Goal: Task Accomplishment & Management: Use online tool/utility

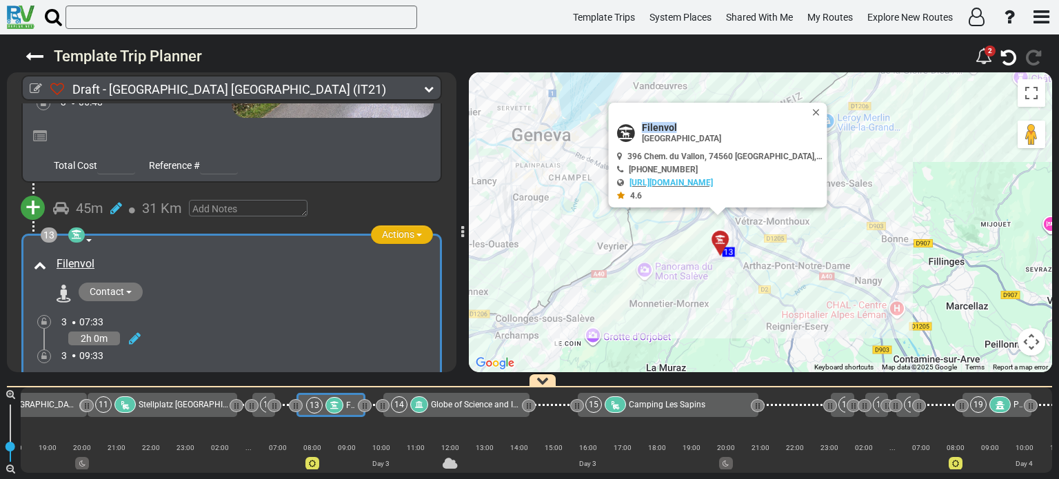
click at [416, 234] on span "button" at bounding box center [419, 235] width 6 height 3
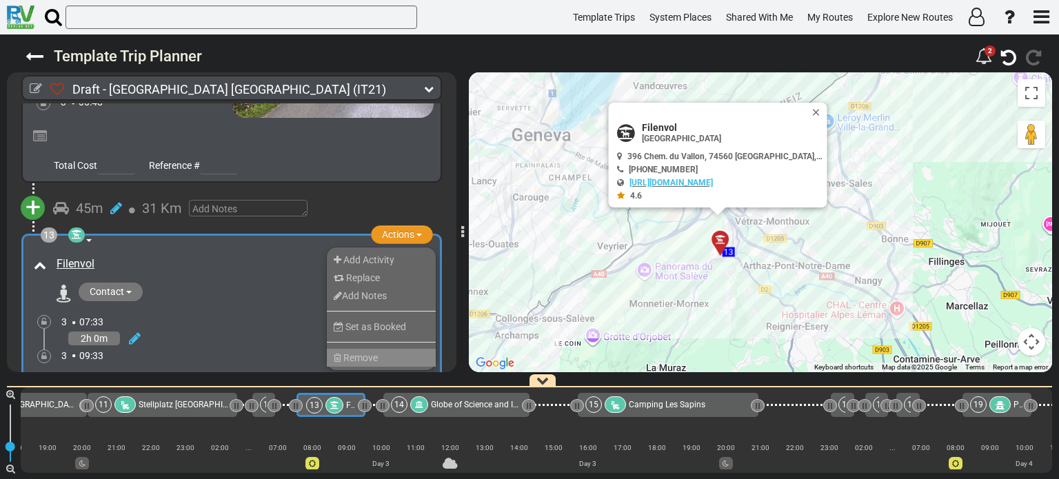
click at [386, 349] on li "Remove" at bounding box center [381, 358] width 109 height 18
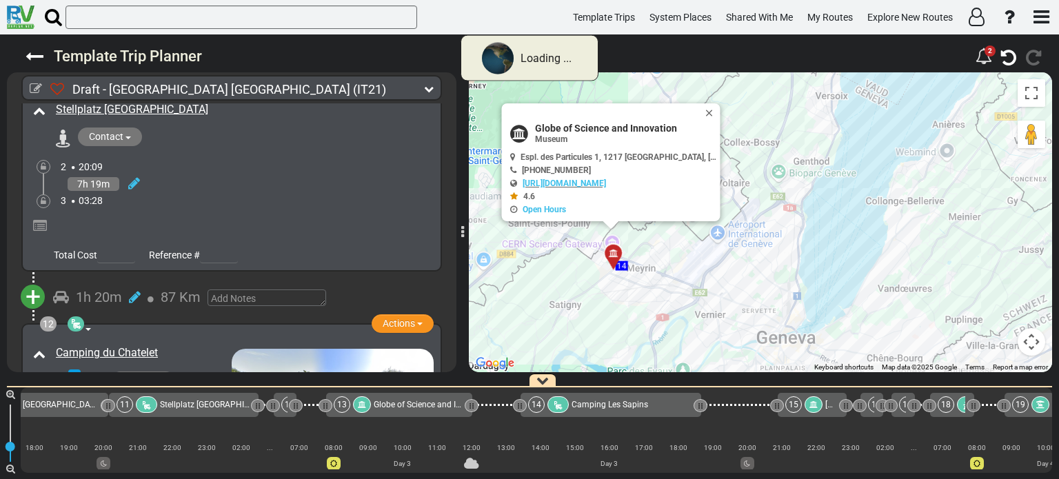
scroll to position [3270, 0]
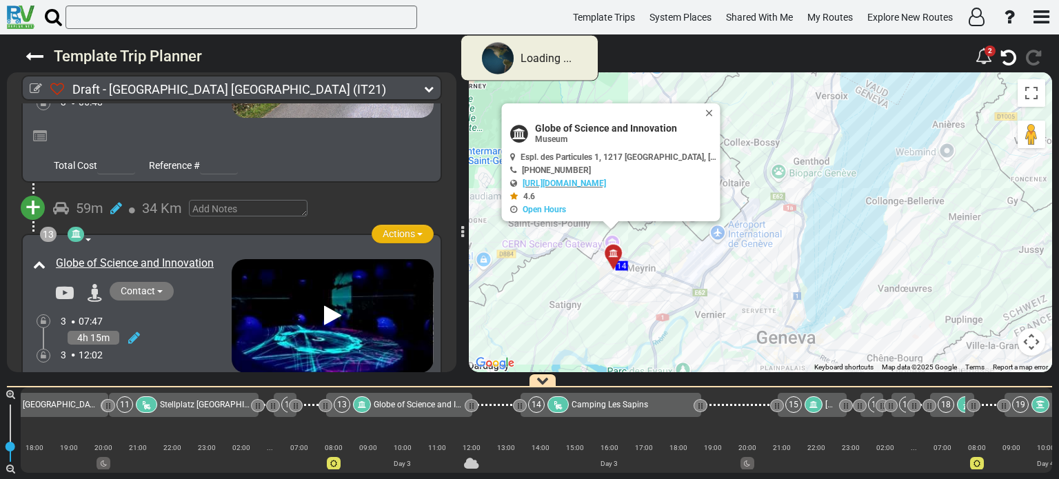
click at [417, 233] on span "button" at bounding box center [420, 234] width 6 height 3
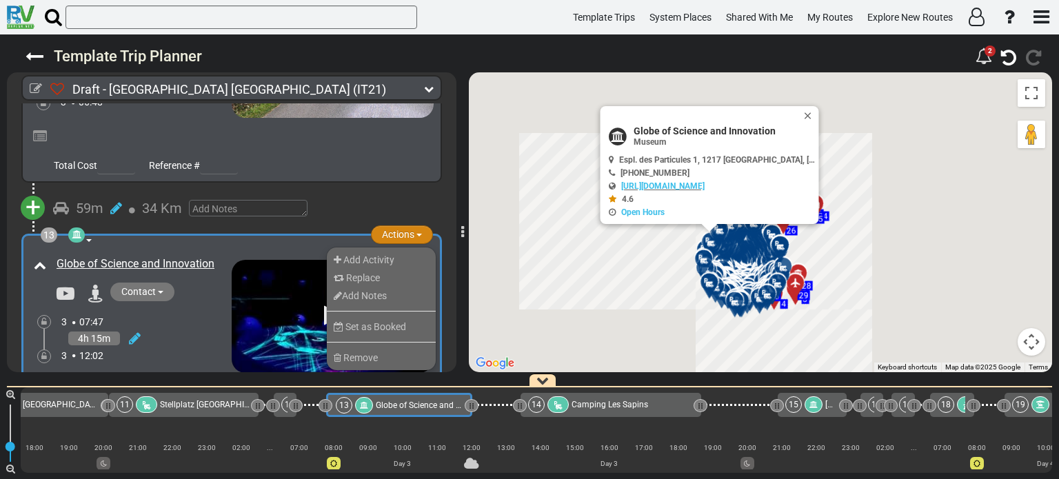
scroll to position [0, 1055]
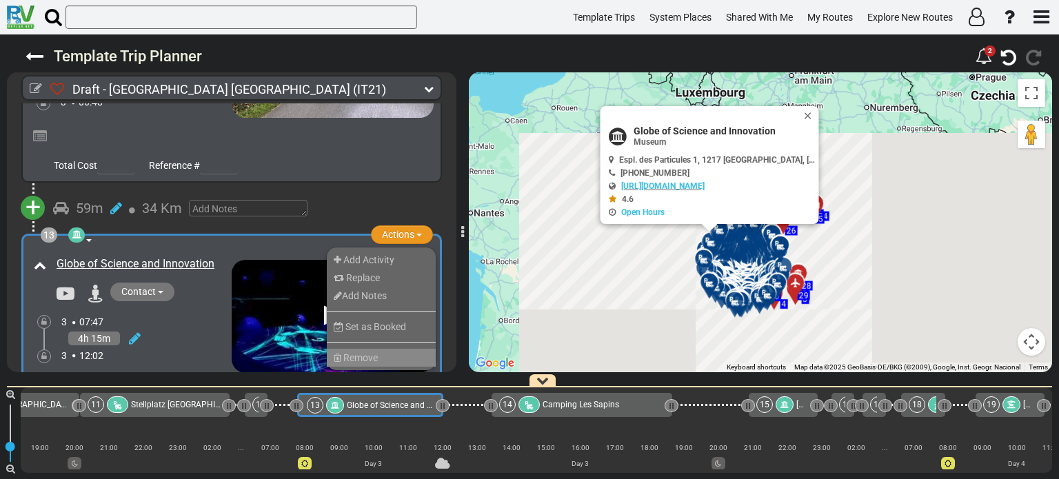
click at [388, 349] on li "Remove" at bounding box center [381, 358] width 109 height 18
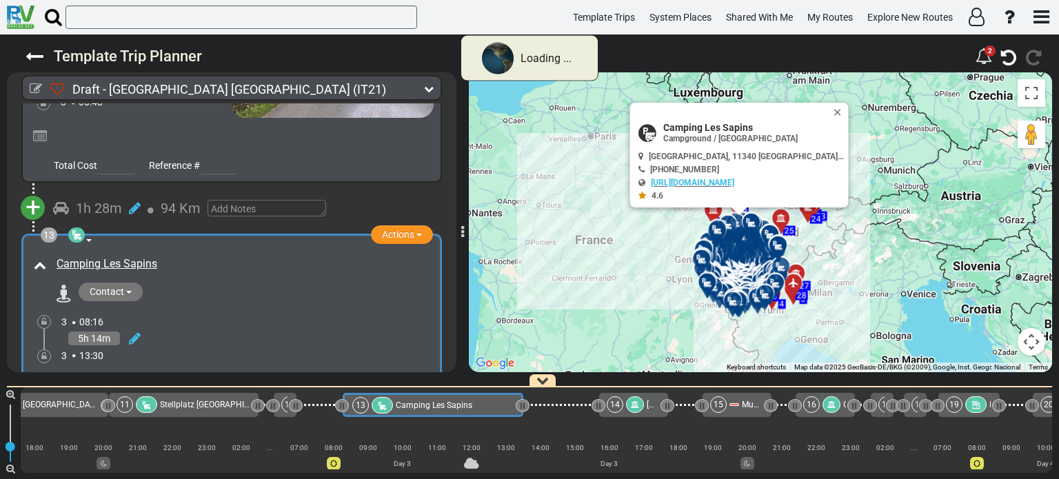
scroll to position [0, 1072]
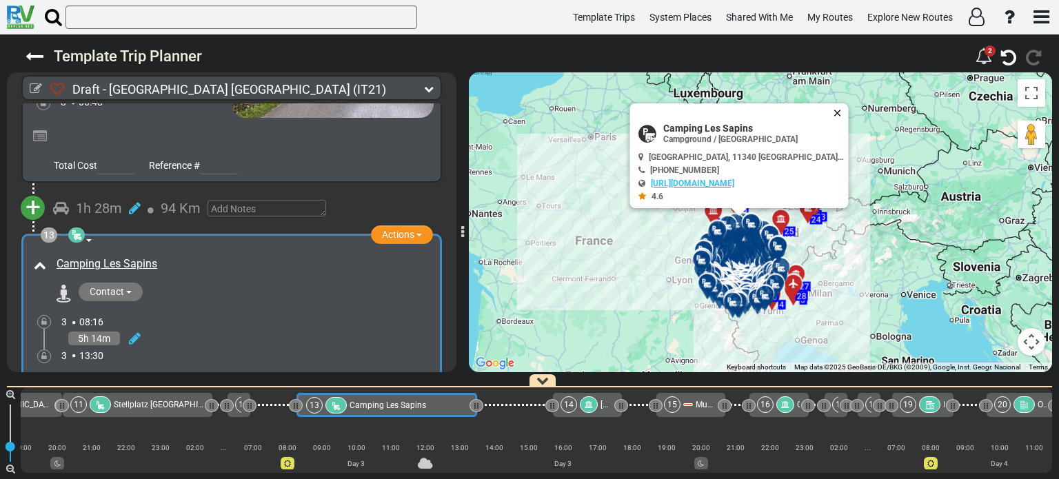
click at [832, 109] on button "Close" at bounding box center [840, 112] width 17 height 19
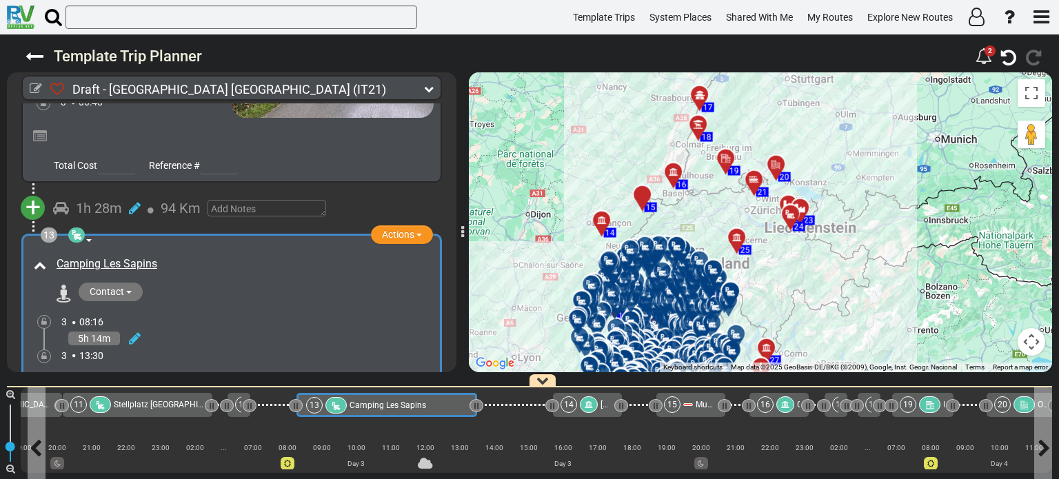
click at [422, 409] on span "Camping Les Sapins" at bounding box center [388, 406] width 77 height 10
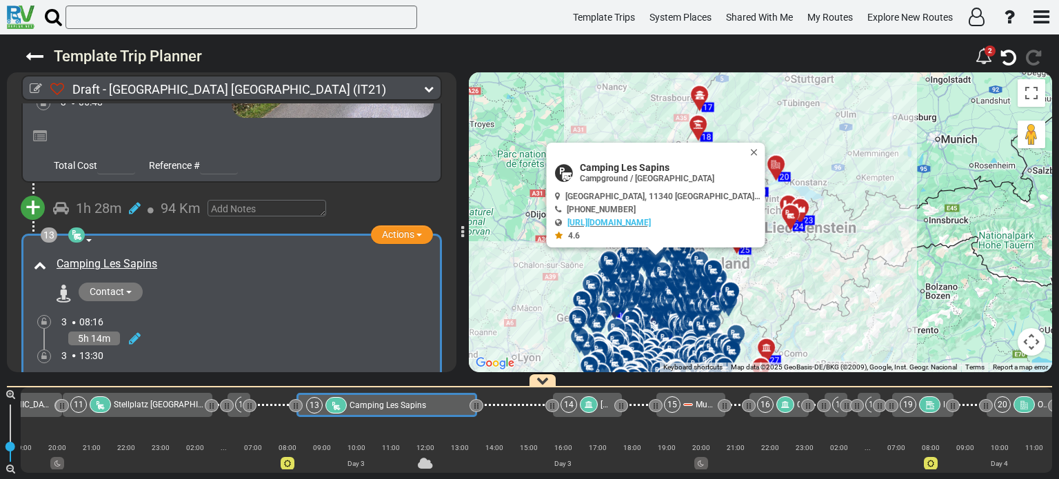
click at [375, 349] on div "3 13:30" at bounding box center [247, 356] width 372 height 14
click at [749, 150] on button "Close" at bounding box center [757, 152] width 17 height 19
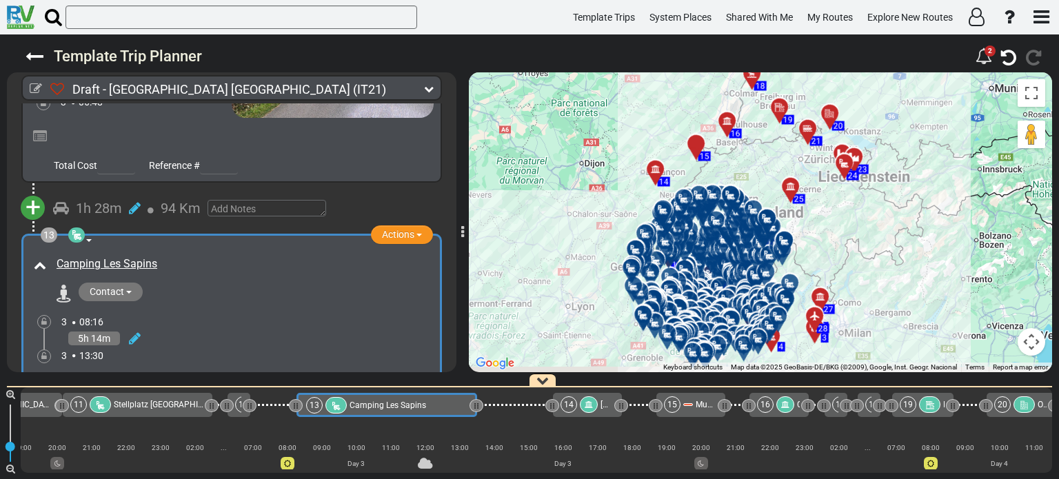
drag, startPoint x: 858, startPoint y: 236, endPoint x: 915, endPoint y: 174, distance: 84.9
click at [915, 174] on div "To activate drag with keyboard, press Alt + Enter. Once in keyboard drag state,…" at bounding box center [760, 222] width 583 height 300
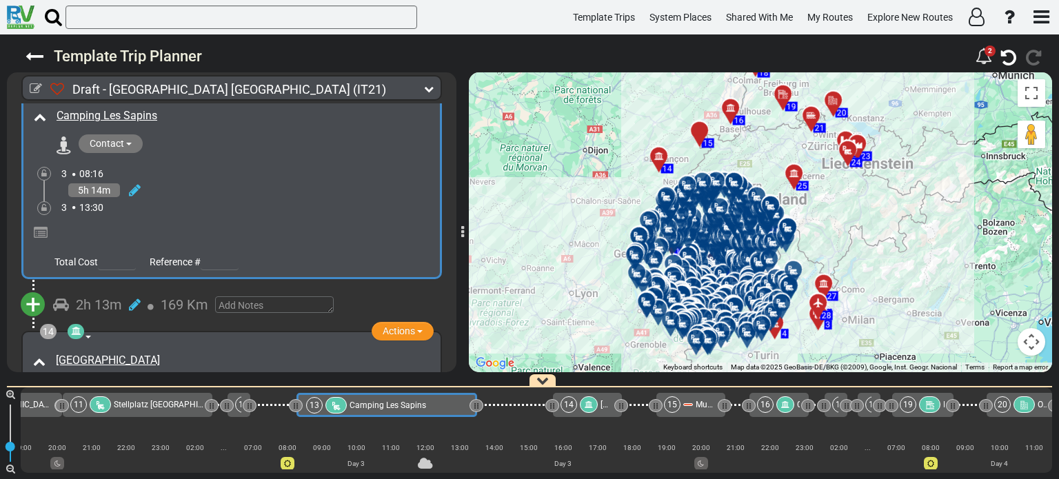
scroll to position [3436, 0]
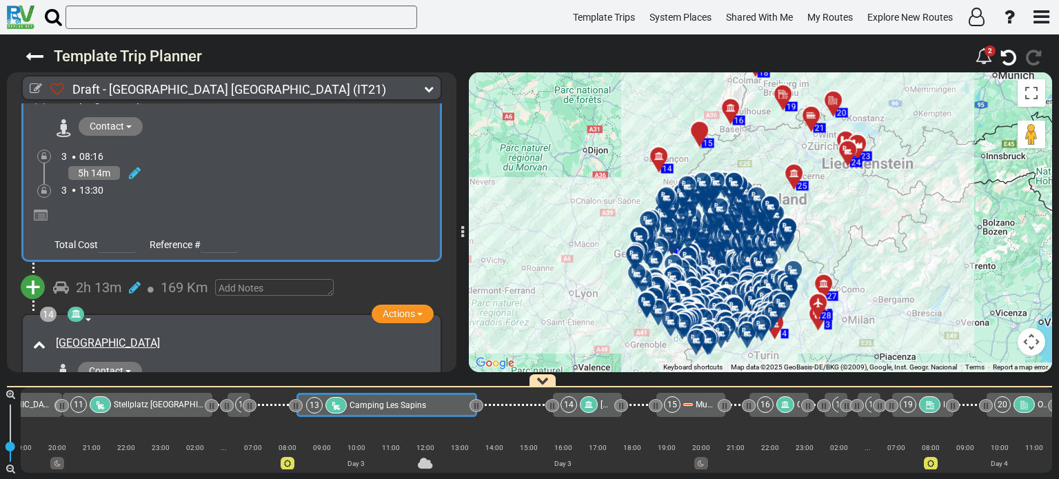
click at [303, 408] on div "2h 0m" at bounding box center [247, 418] width 373 height 20
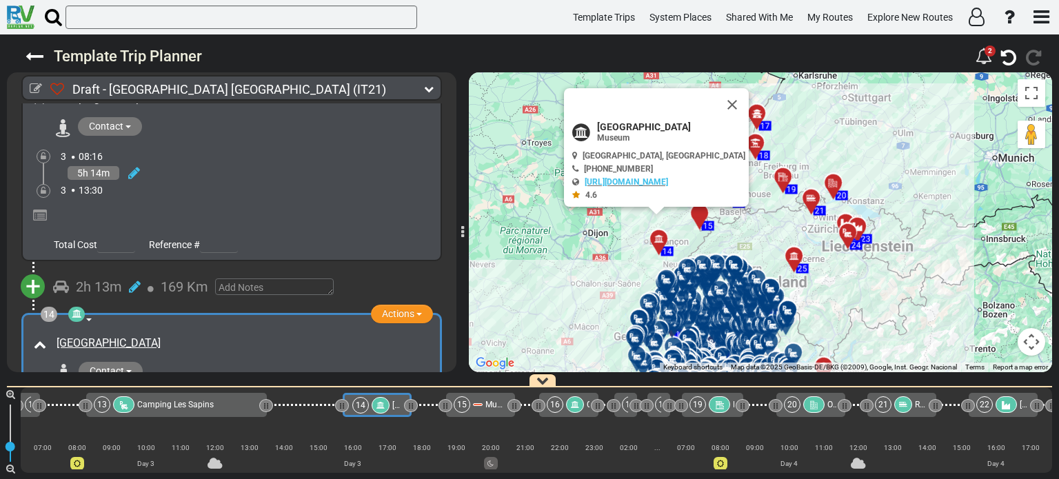
scroll to position [0, 1328]
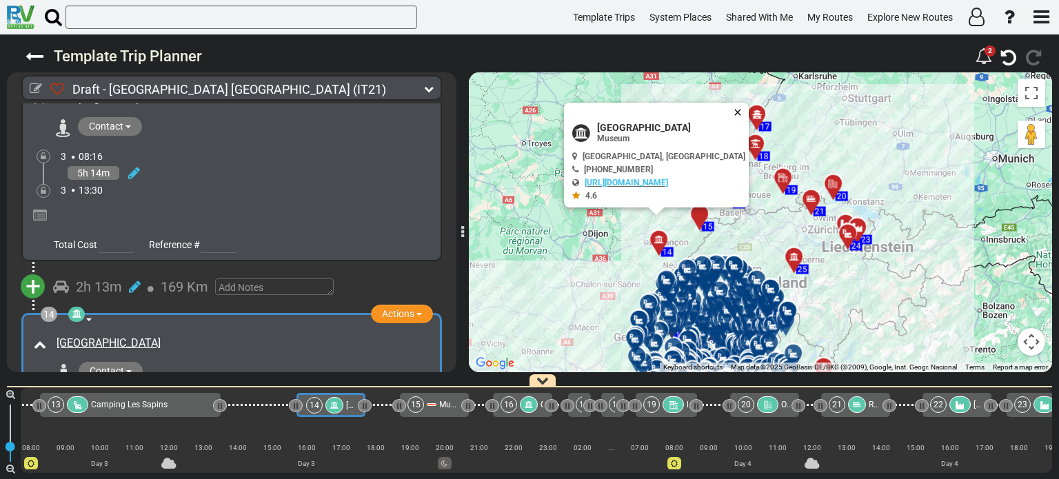
click at [732, 107] on button "Close" at bounding box center [740, 112] width 17 height 19
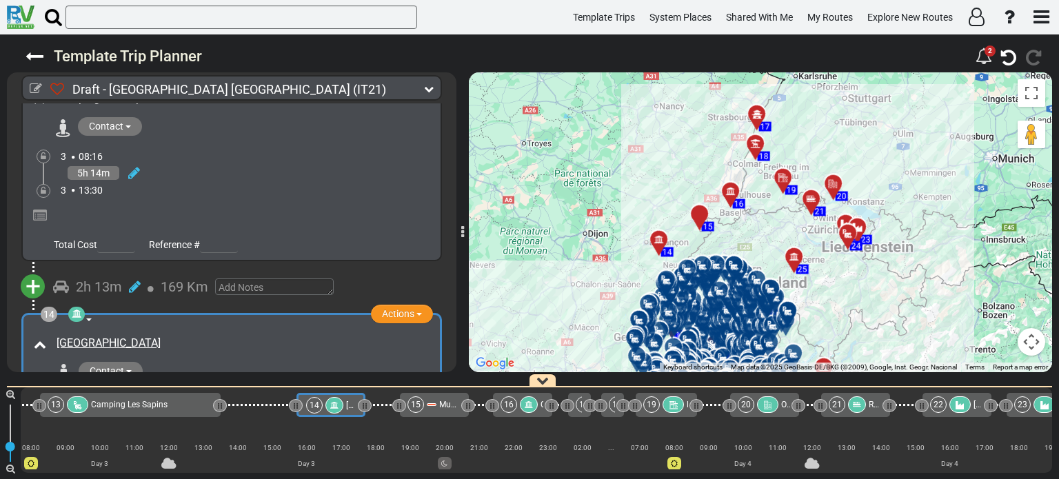
drag, startPoint x: 750, startPoint y: 228, endPoint x: 688, endPoint y: 123, distance: 121.8
click at [688, 123] on div "To activate drag with keyboard, press Alt + Enter. Once in keyboard drag state,…" at bounding box center [760, 222] width 583 height 300
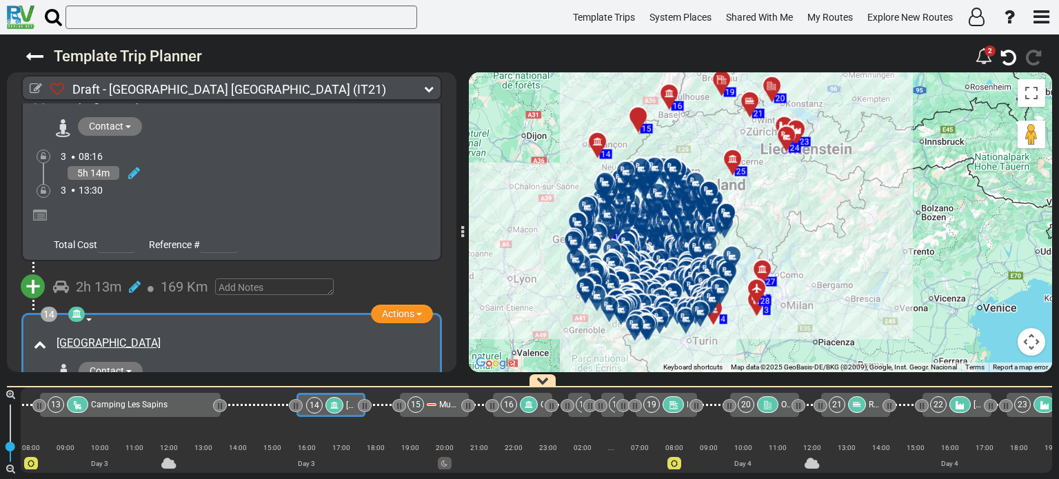
click at [274, 362] on div "Contact [EMAIL_ADDRESS][DOMAIN_NAME] [PHONE_NUMBER] [PHONE_NUMBER] [URL][DOMAIN…" at bounding box center [241, 373] width 383 height 22
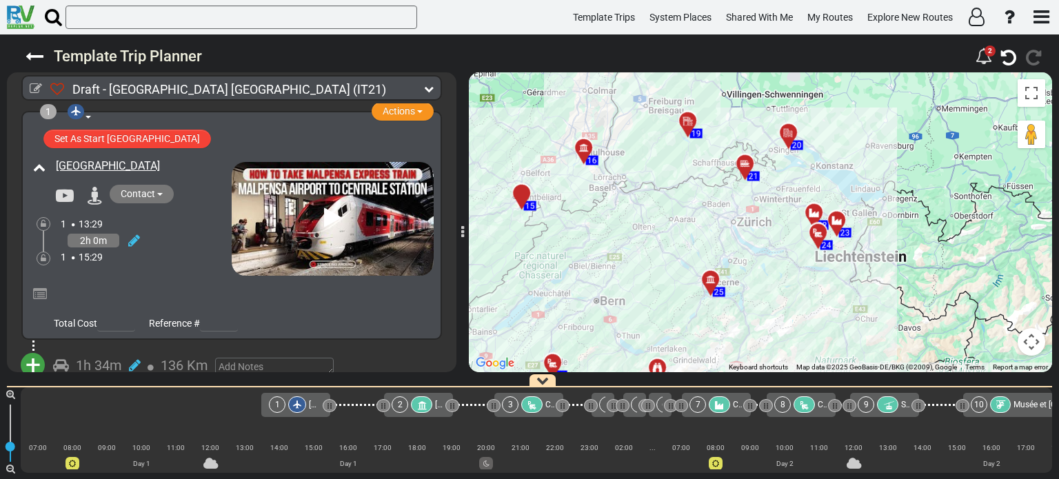
drag, startPoint x: 773, startPoint y: 270, endPoint x: 796, endPoint y: 190, distance: 82.3
click at [796, 190] on div "To activate drag with keyboard, press Alt + Enter. Once in keyboard drag state,…" at bounding box center [760, 222] width 583 height 300
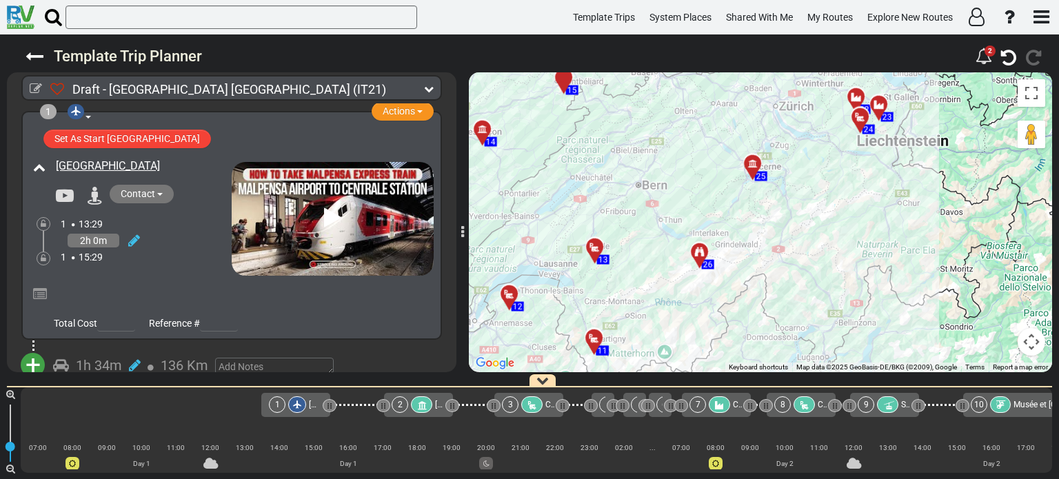
drag, startPoint x: 798, startPoint y: 230, endPoint x: 884, endPoint y: 173, distance: 103.1
click at [884, 173] on div "To activate drag with keyboard, press Alt + Enter. Once in keyboard drag state,…" at bounding box center [760, 222] width 583 height 300
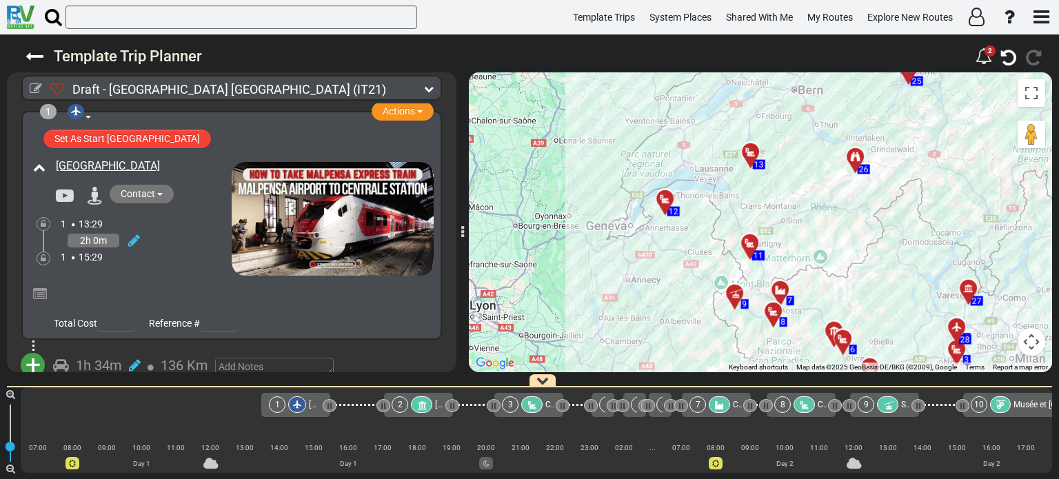
click at [667, 201] on div at bounding box center [669, 204] width 23 height 21
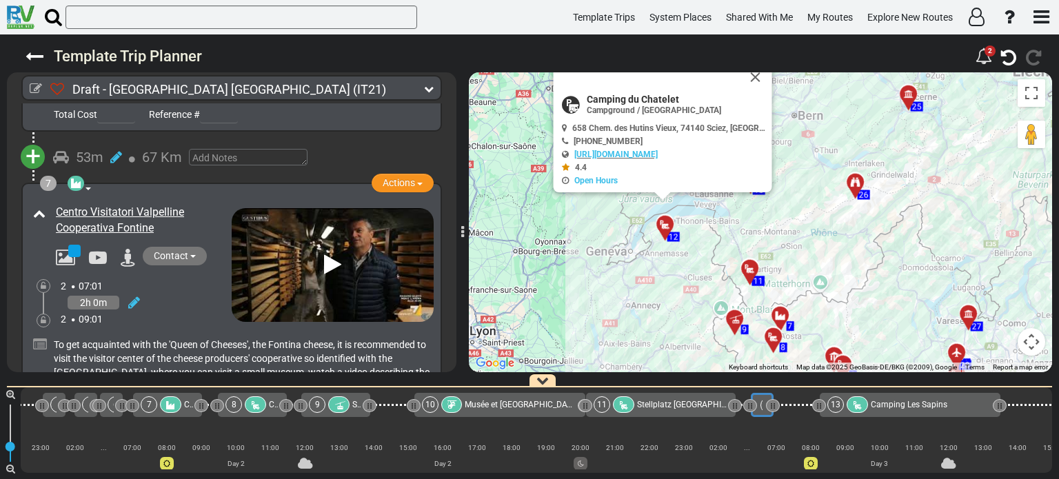
scroll to position [0, 1003]
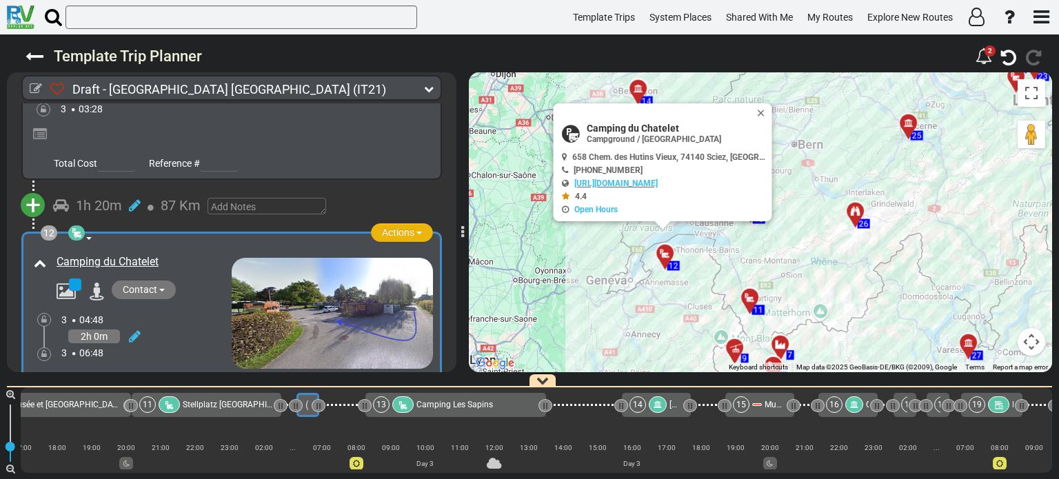
click at [416, 232] on span "button" at bounding box center [419, 233] width 6 height 3
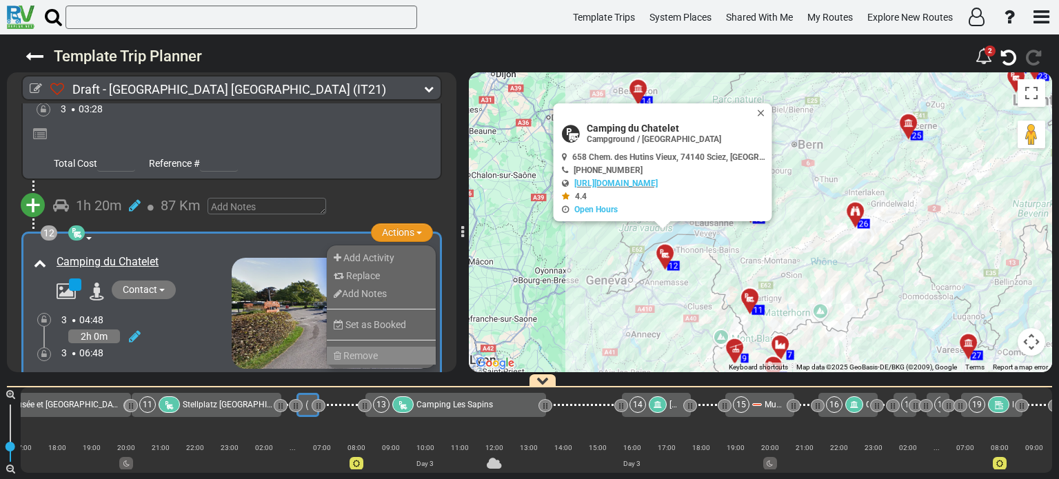
click at [383, 347] on li "Remove" at bounding box center [381, 356] width 109 height 18
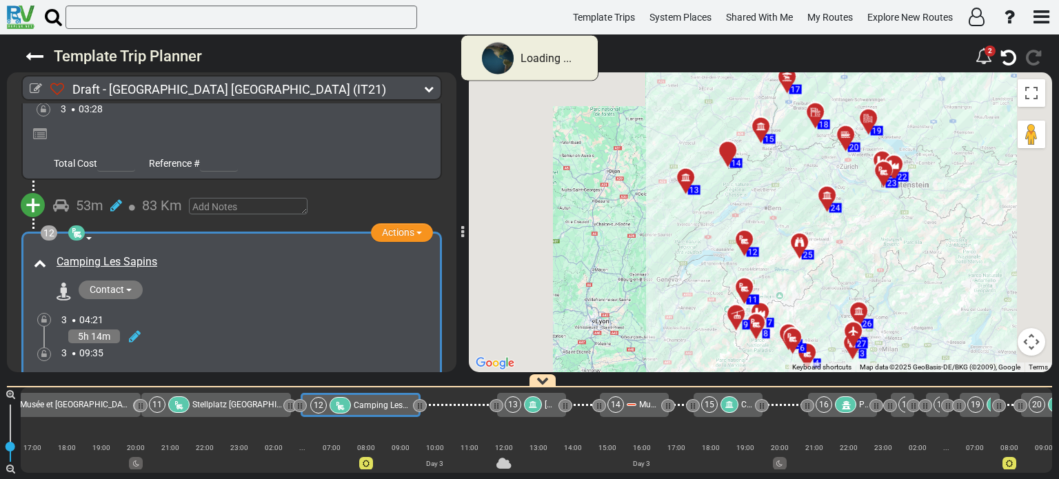
scroll to position [0, 997]
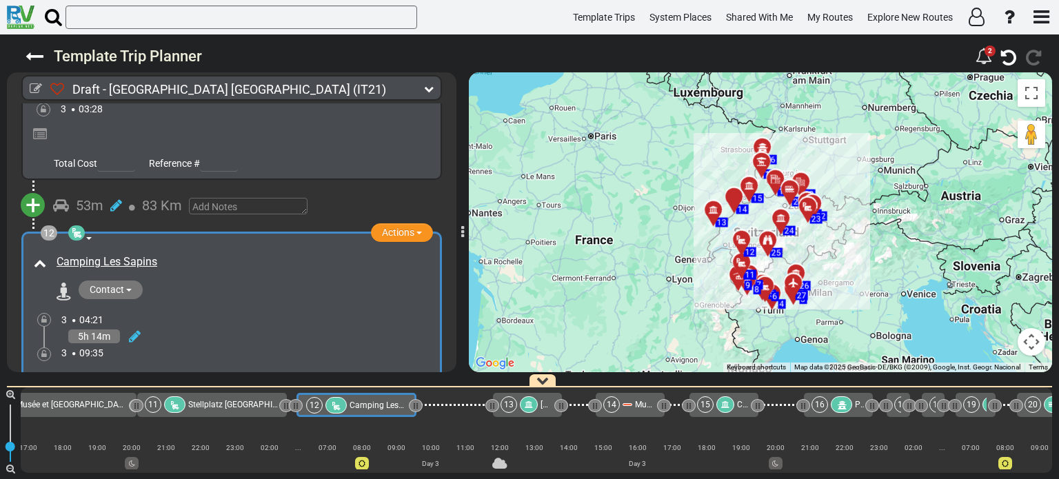
click at [430, 88] on icon at bounding box center [429, 89] width 10 height 10
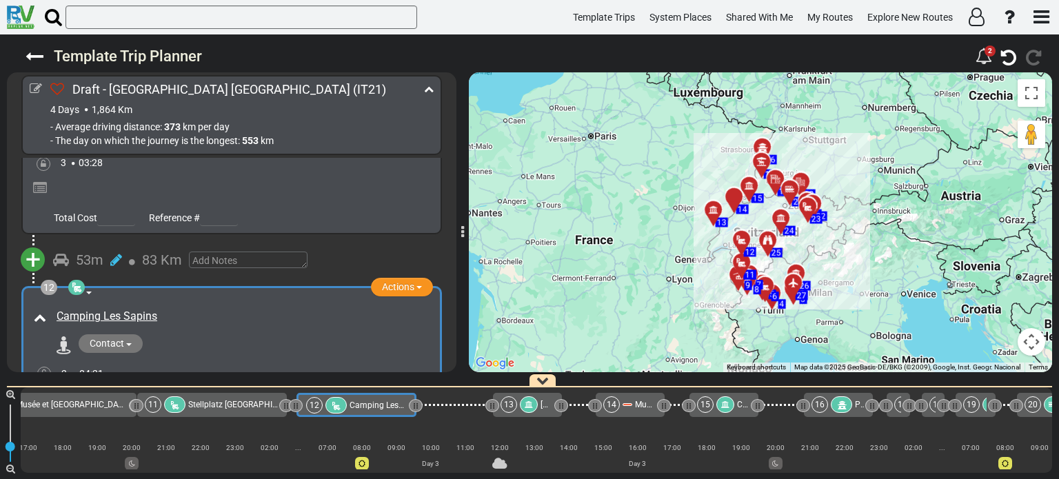
click at [428, 88] on icon at bounding box center [429, 89] width 10 height 10
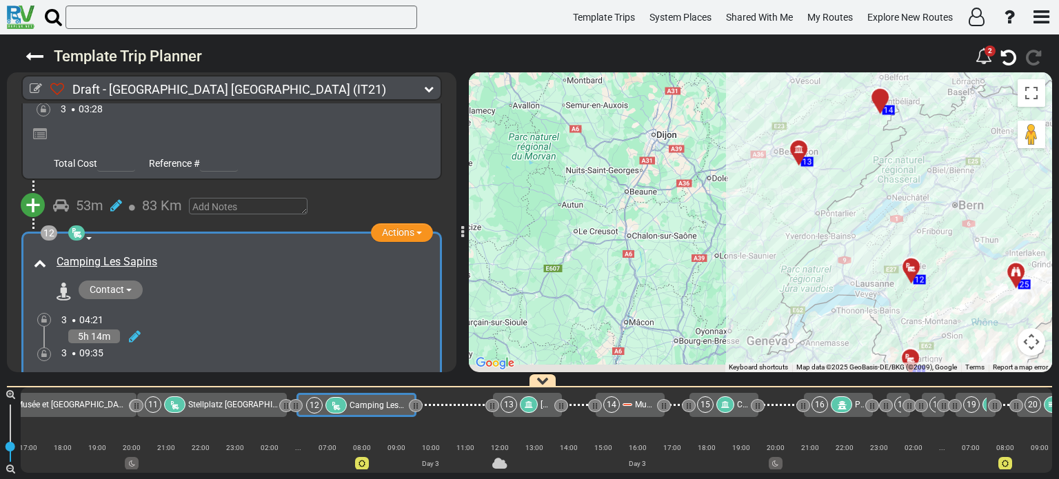
drag, startPoint x: 640, startPoint y: 217, endPoint x: 494, endPoint y: 161, distance: 156.4
click at [494, 161] on div "To activate drag with keyboard, press Alt + Enter. Once in keyboard drag state,…" at bounding box center [760, 222] width 583 height 300
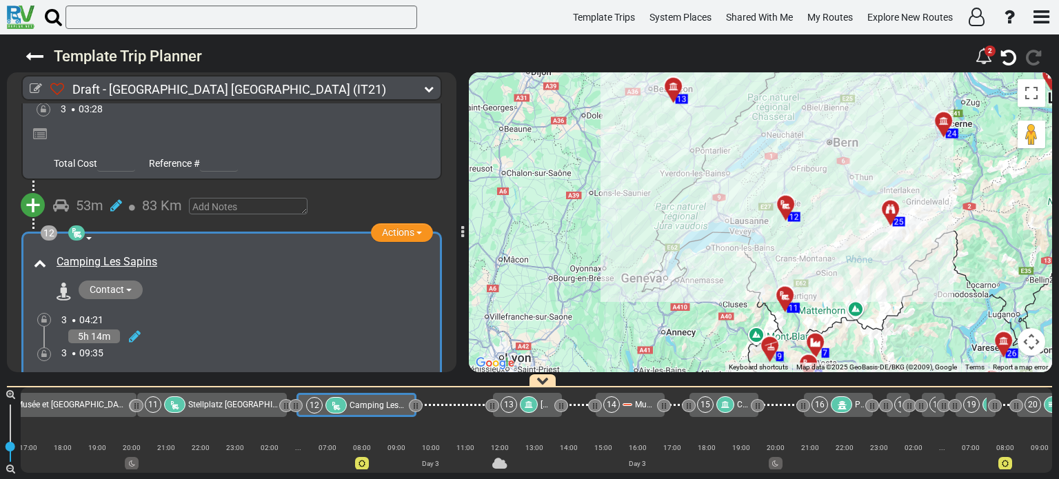
drag, startPoint x: 537, startPoint y: 187, endPoint x: 526, endPoint y: 181, distance: 12.3
click at [526, 181] on div "To activate drag with keyboard, press Alt + Enter. Once in keyboard drag state,…" at bounding box center [760, 222] width 583 height 300
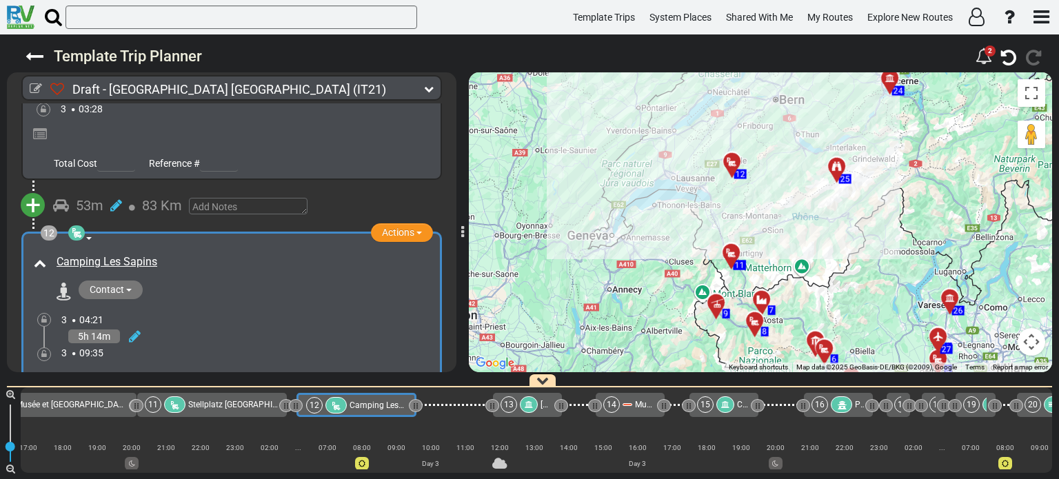
drag, startPoint x: 700, startPoint y: 296, endPoint x: 654, endPoint y: 259, distance: 59.8
click at [654, 259] on div "To activate drag with keyboard, press Alt + Enter. Once in keyboard drag state,…" at bounding box center [760, 222] width 583 height 300
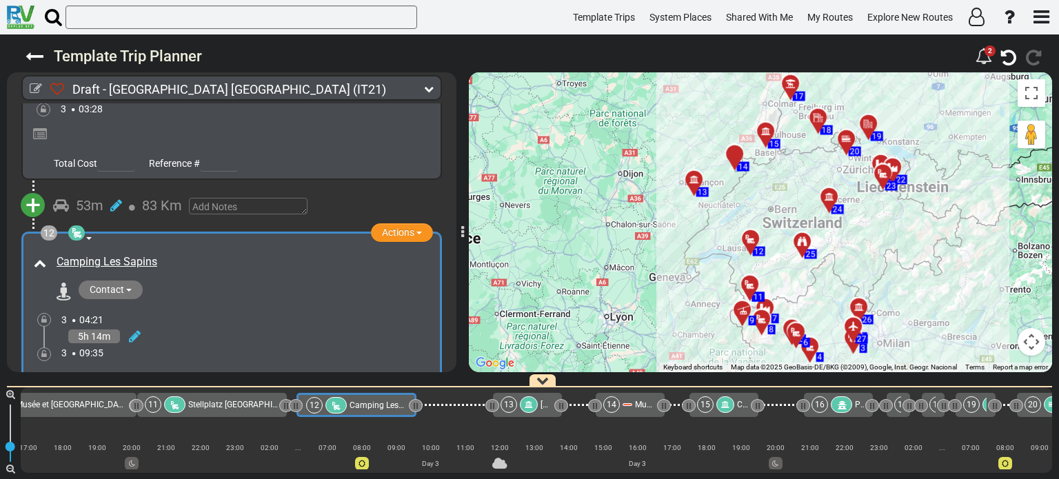
drag, startPoint x: 610, startPoint y: 270, endPoint x: 571, endPoint y: 311, distance: 57.0
click at [571, 311] on div "To activate drag with keyboard, press Alt + Enter. Once in keyboard drag state,…" at bounding box center [760, 222] width 583 height 300
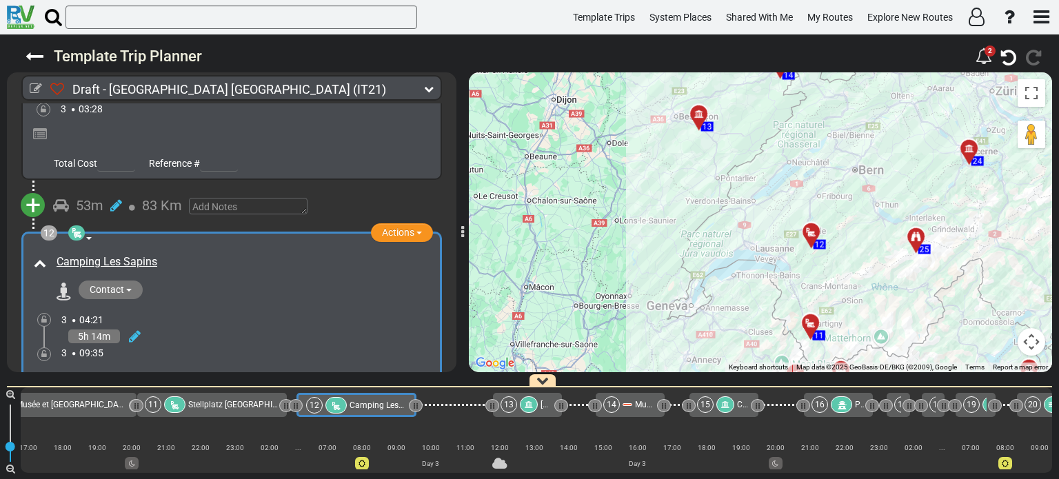
drag, startPoint x: 594, startPoint y: 261, endPoint x: 579, endPoint y: 236, distance: 29.1
click at [579, 236] on div "To activate drag with keyboard, press Alt + Enter. Once in keyboard drag state,…" at bounding box center [760, 222] width 583 height 300
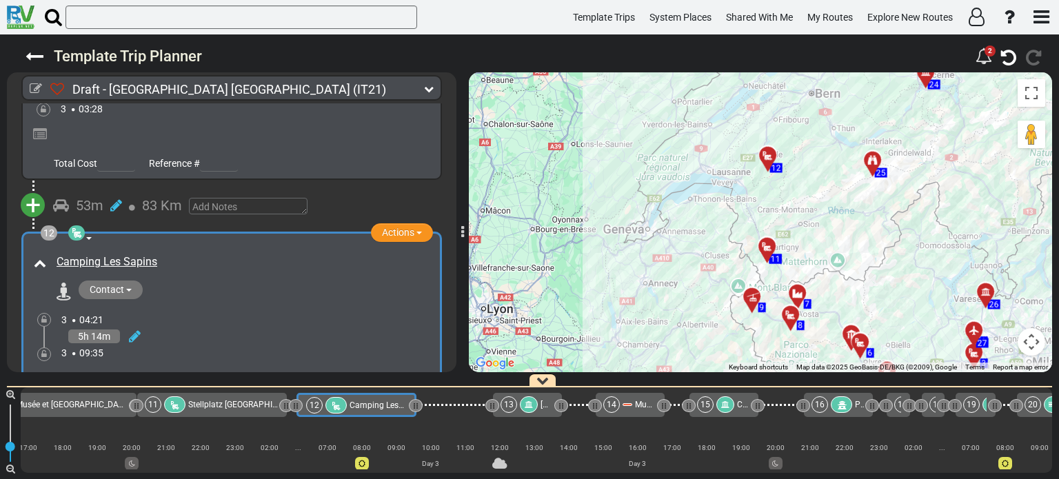
click at [764, 250] on div at bounding box center [771, 251] width 23 height 21
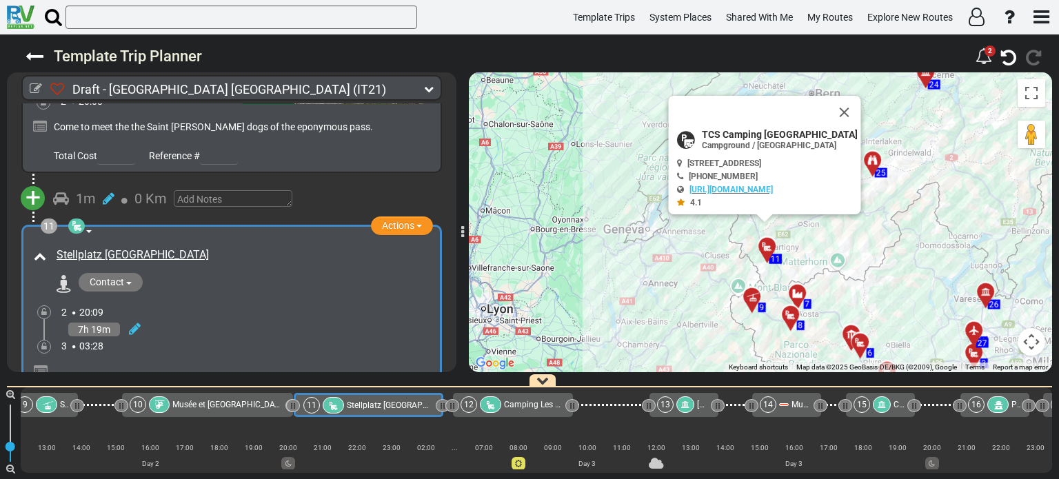
scroll to position [0, 838]
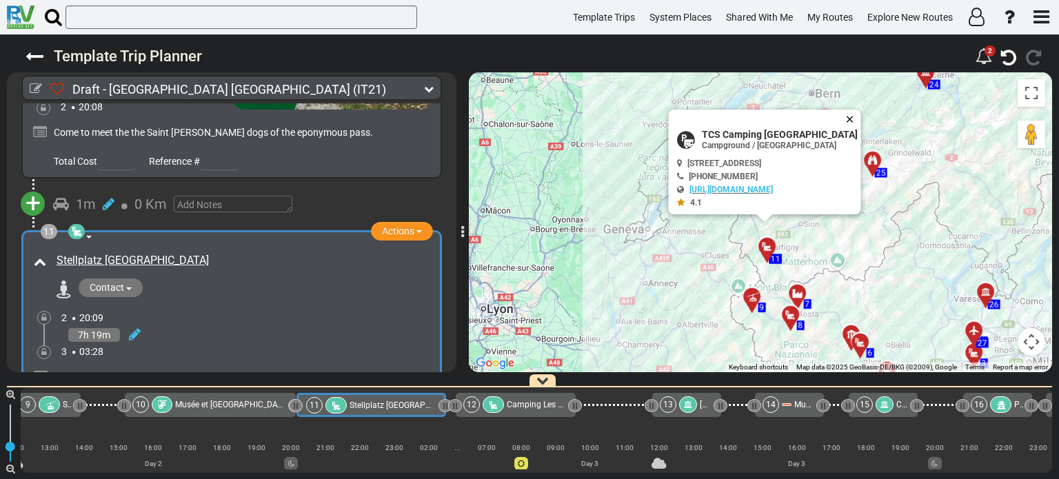
click at [861, 117] on button "Close" at bounding box center [852, 119] width 17 height 19
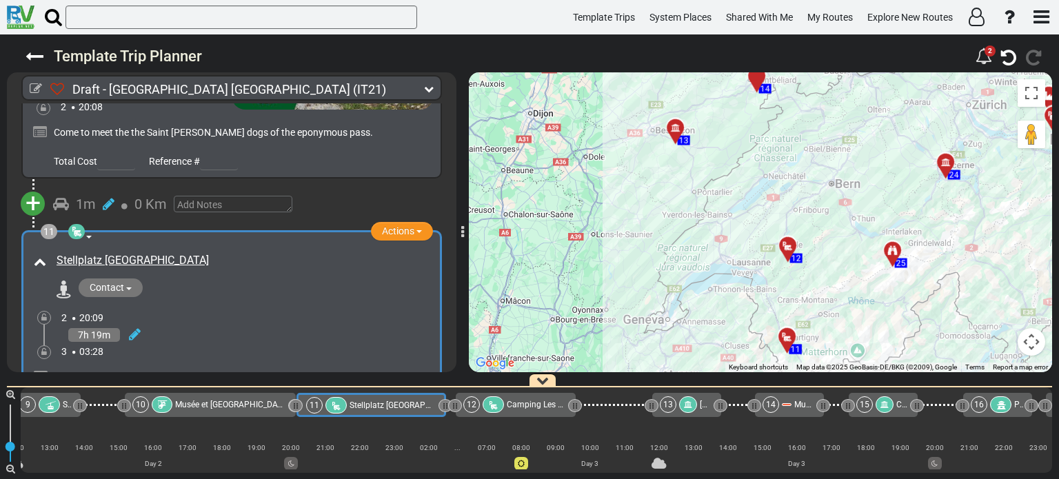
drag, startPoint x: 827, startPoint y: 148, endPoint x: 847, endPoint y: 241, distance: 95.3
click at [847, 241] on div "To activate drag with keyboard, press Alt + Enter. Once in keyboard drag state,…" at bounding box center [760, 222] width 583 height 300
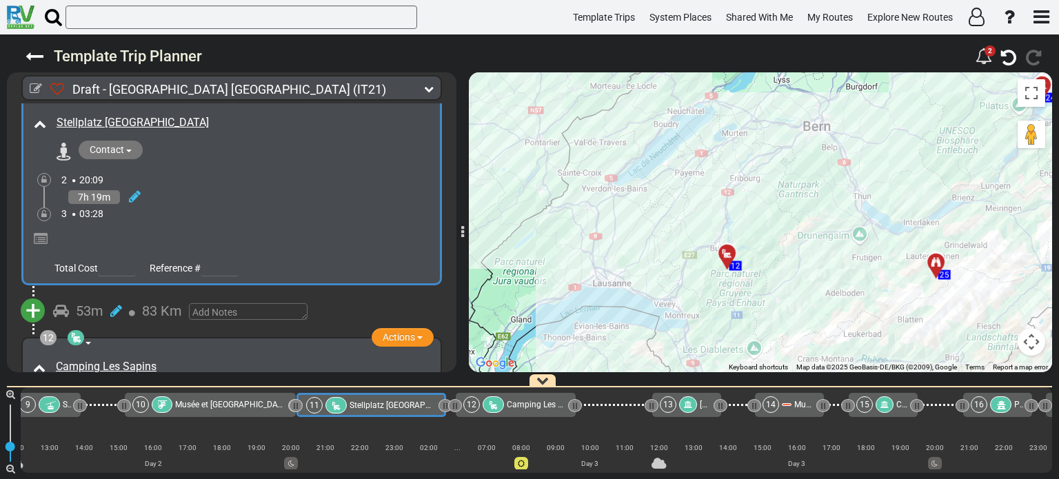
scroll to position [2944, 0]
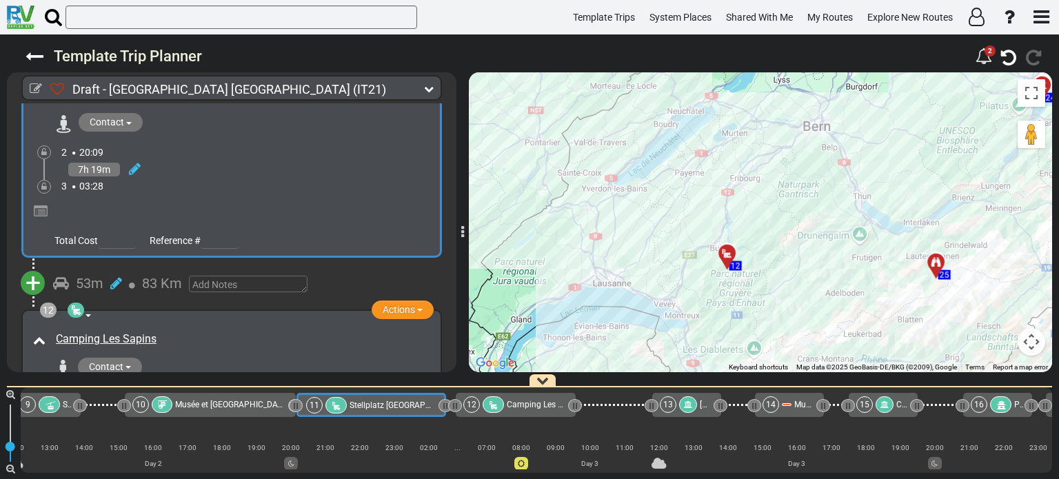
click at [331, 404] on div "5h 14m" at bounding box center [247, 414] width 373 height 20
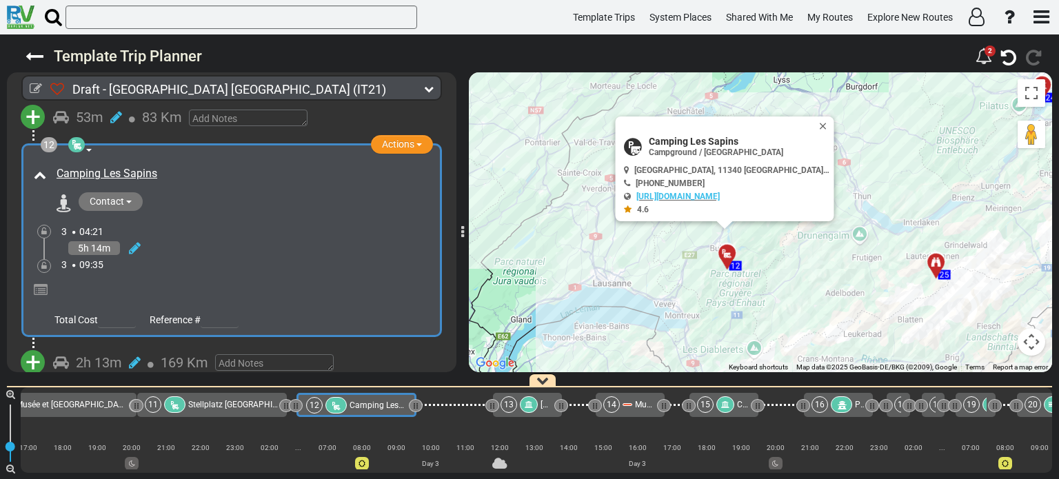
scroll to position [3136, 0]
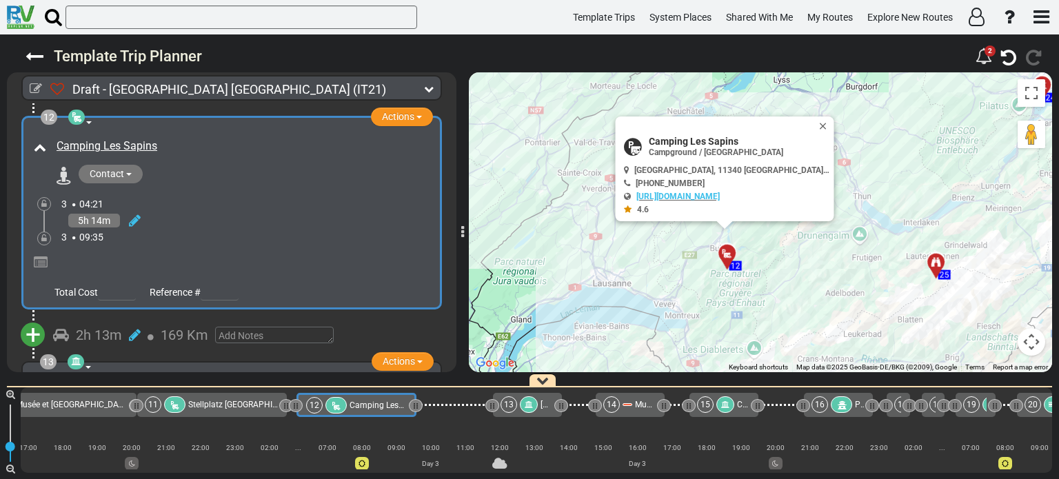
click at [284, 409] on div "Contact [EMAIL_ADDRESS][DOMAIN_NAME] [PHONE_NUMBER] [PHONE_NUMBER] [URL][DOMAIN…" at bounding box center [241, 420] width 385 height 22
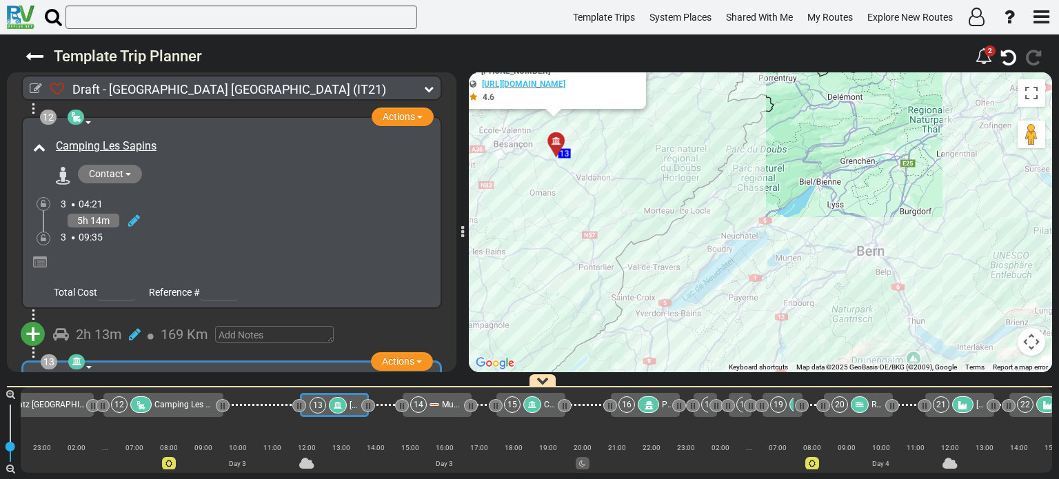
scroll to position [0, 1193]
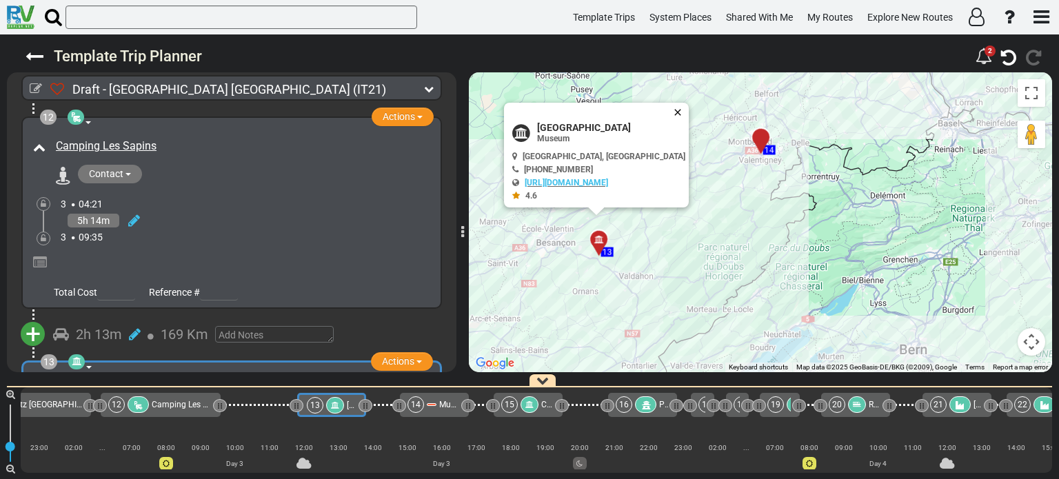
click at [672, 112] on button "Close" at bounding box center [680, 112] width 17 height 19
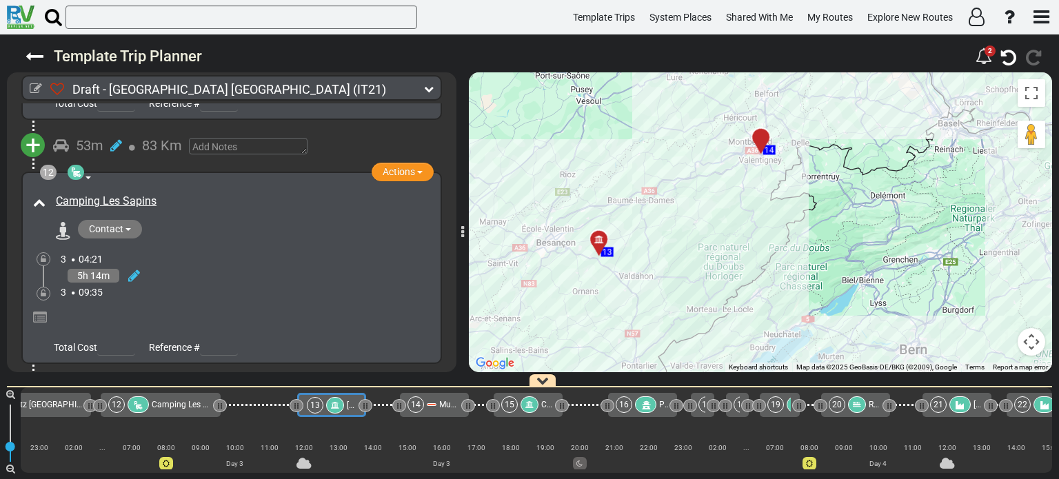
scroll to position [3080, 0]
click at [33, 374] on span "+" at bounding box center [33, 390] width 15 height 32
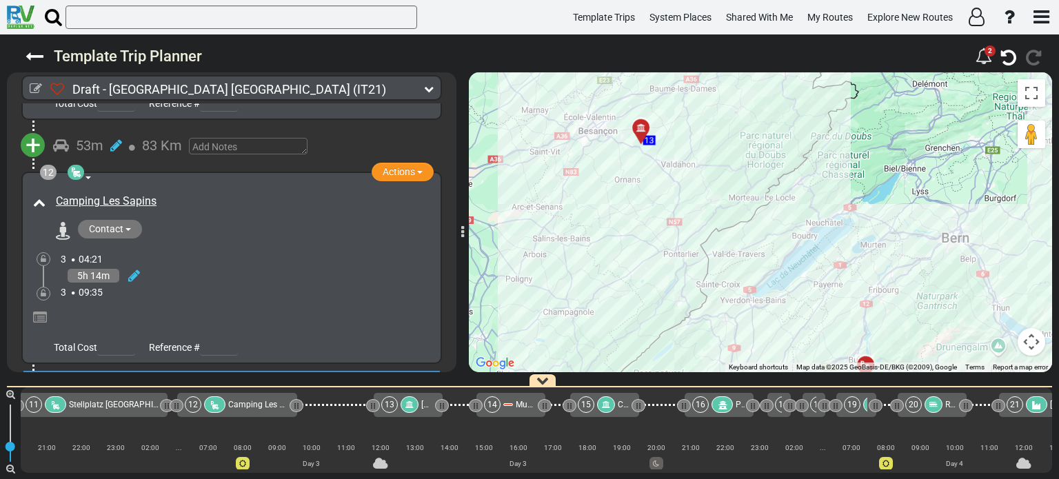
scroll to position [0, 1117]
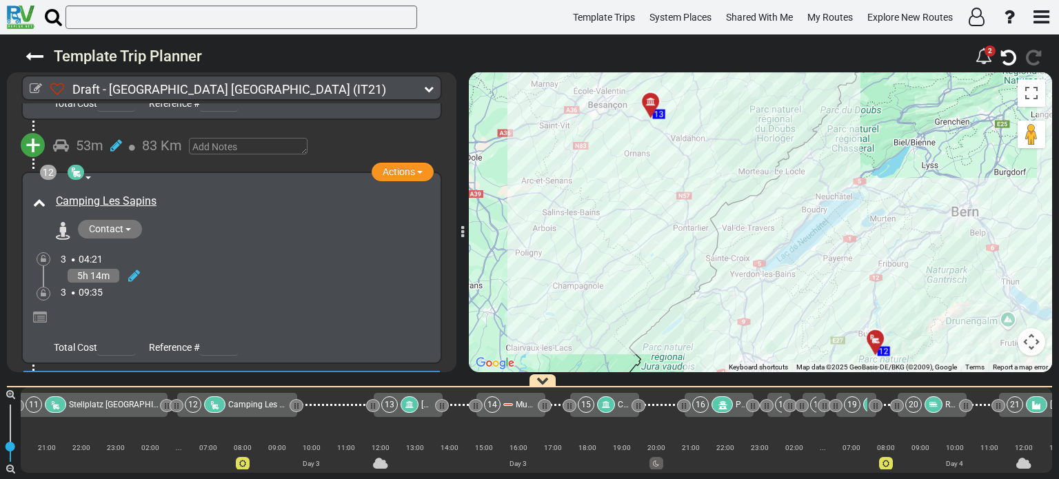
click at [80, 405] on li "Add Atraction" at bounding box center [75, 414] width 109 height 18
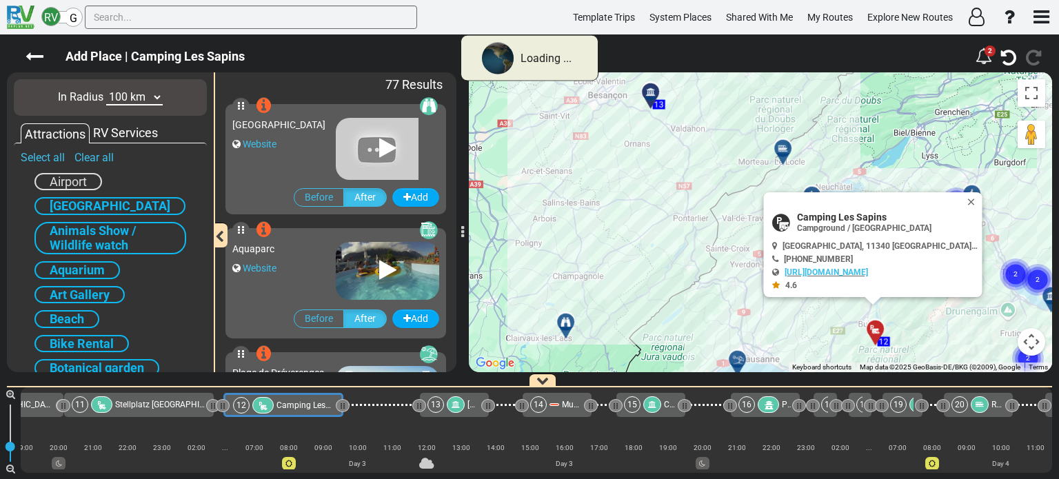
scroll to position [0, 997]
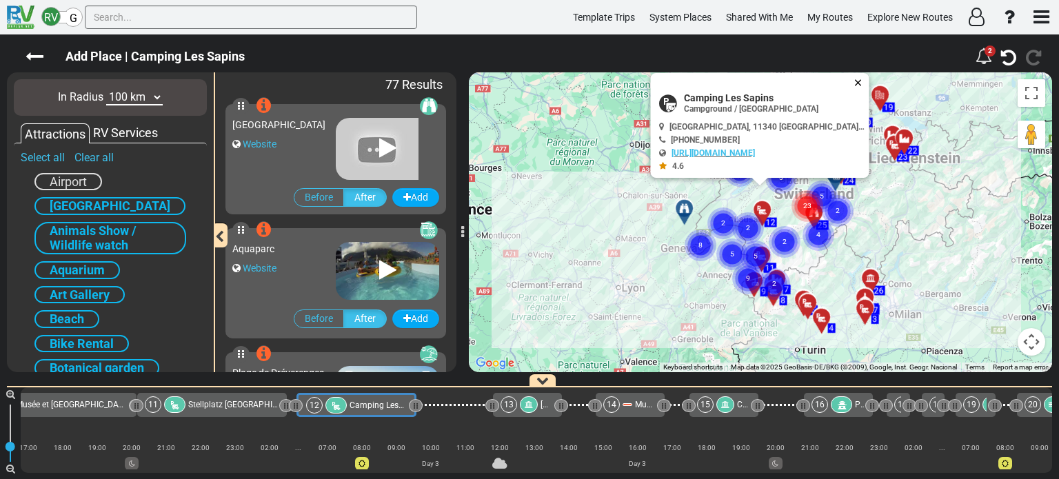
click at [853, 79] on button "Close" at bounding box center [861, 82] width 17 height 19
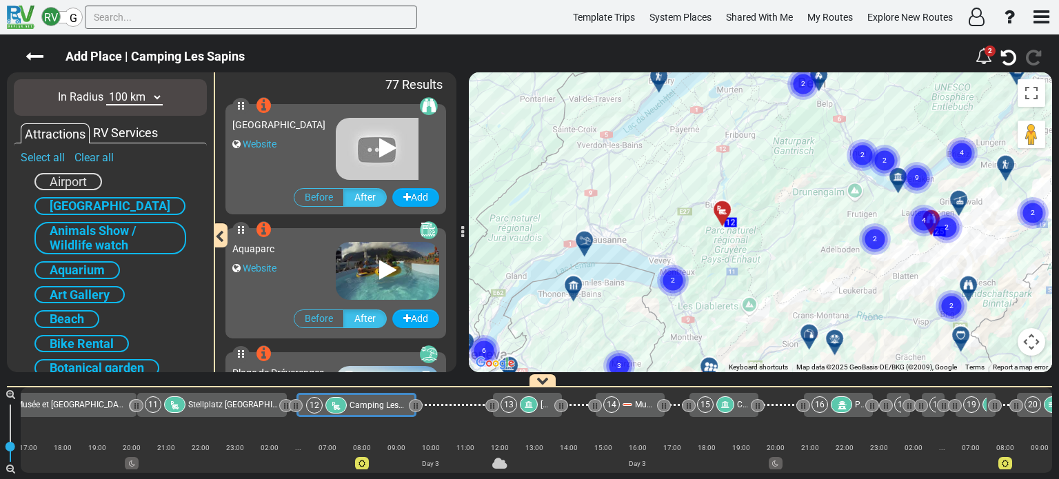
drag, startPoint x: 699, startPoint y: 257, endPoint x: 782, endPoint y: 136, distance: 146.8
click at [782, 136] on div "To activate drag with keyboard, press Alt + Enter. Once in keyboard drag state,…" at bounding box center [760, 222] width 583 height 300
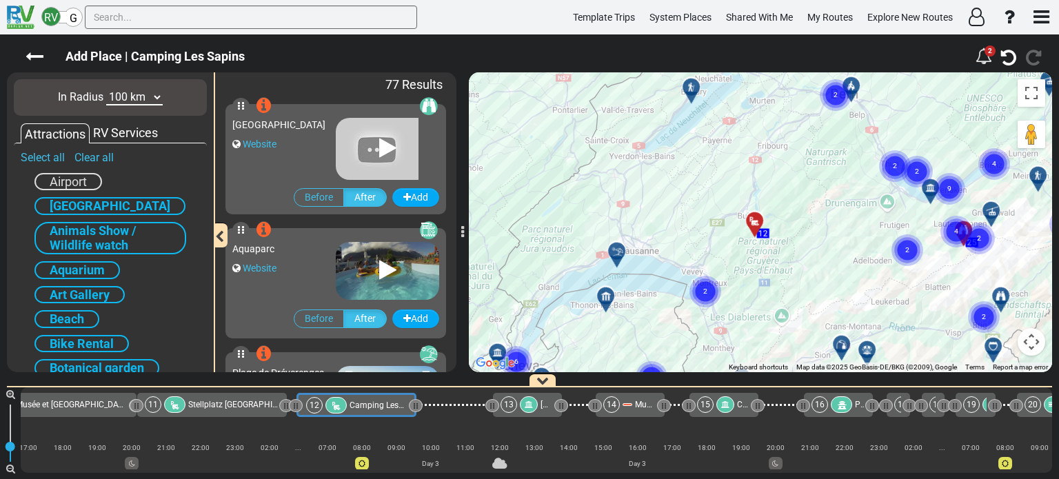
drag, startPoint x: 783, startPoint y: 174, endPoint x: 758, endPoint y: 276, distance: 105.2
click at [758, 276] on div "To activate drag with keyboard, press Alt + Enter. Once in keyboard drag state,…" at bounding box center [760, 222] width 583 height 300
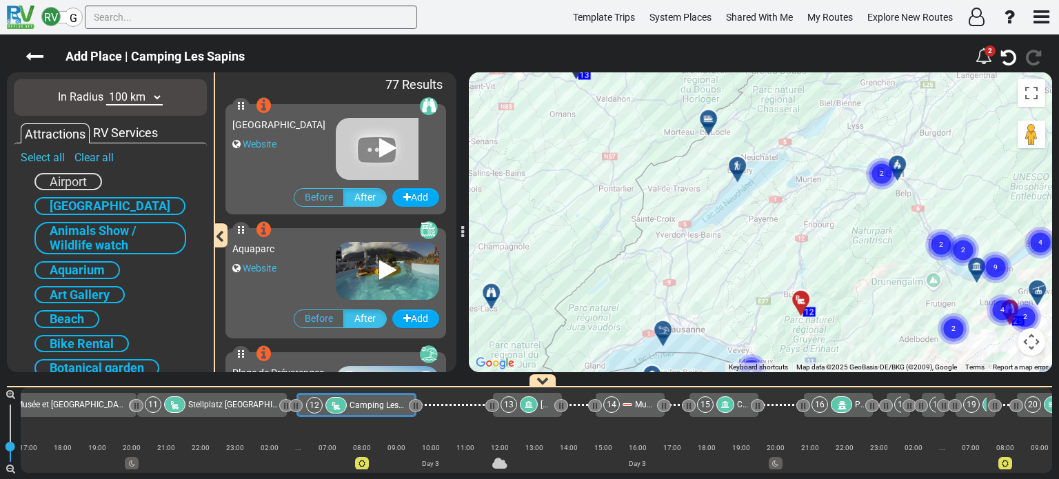
drag, startPoint x: 711, startPoint y: 205, endPoint x: 758, endPoint y: 285, distance: 91.7
click at [758, 285] on div "To activate drag with keyboard, press Alt + Enter. Once in keyboard drag state,…" at bounding box center [760, 222] width 583 height 300
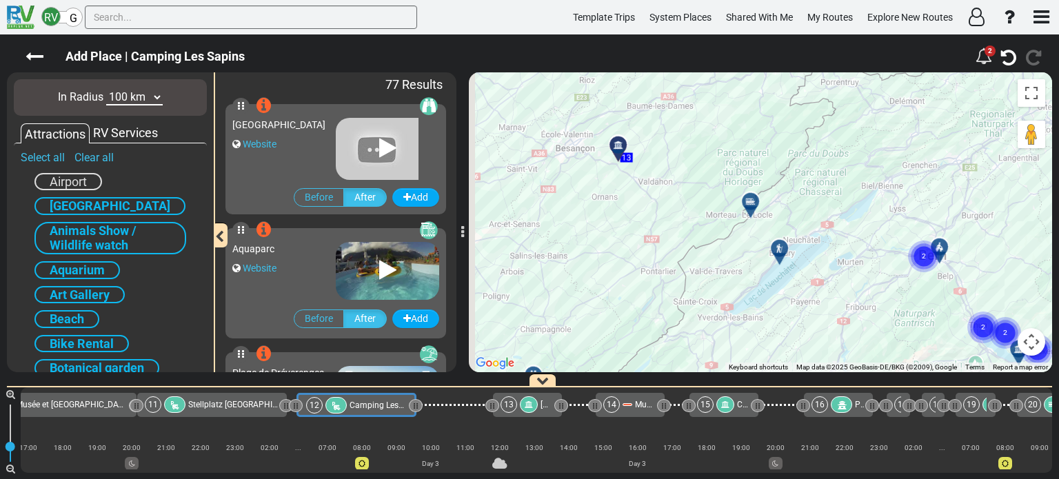
click at [793, 311] on div "To activate drag with keyboard, press Alt + Enter. Once in keyboard drag state,…" at bounding box center [760, 222] width 583 height 300
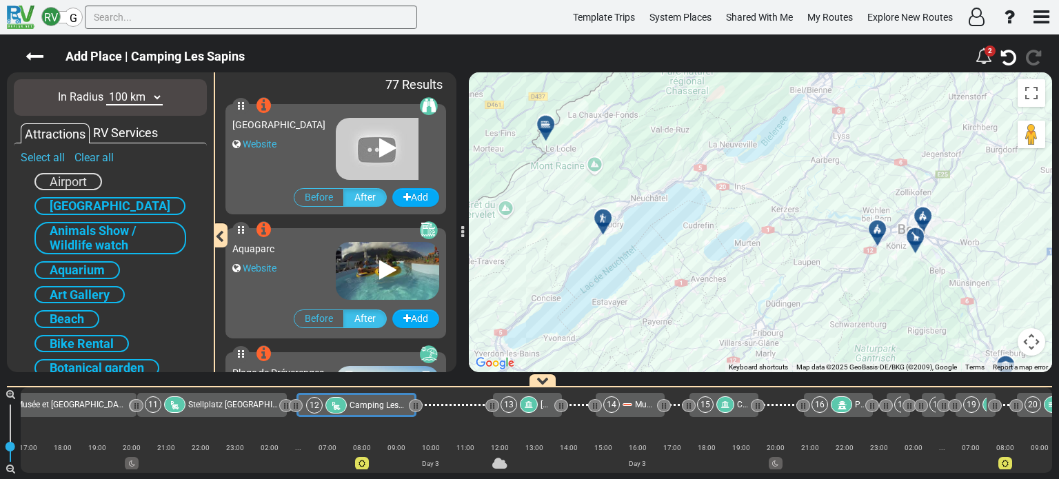
drag, startPoint x: 904, startPoint y: 250, endPoint x: 740, endPoint y: 279, distance: 166.6
click at [740, 279] on div "To activate drag with keyboard, press Alt + Enter. Once in keyboard drag state,…" at bounding box center [760, 222] width 583 height 300
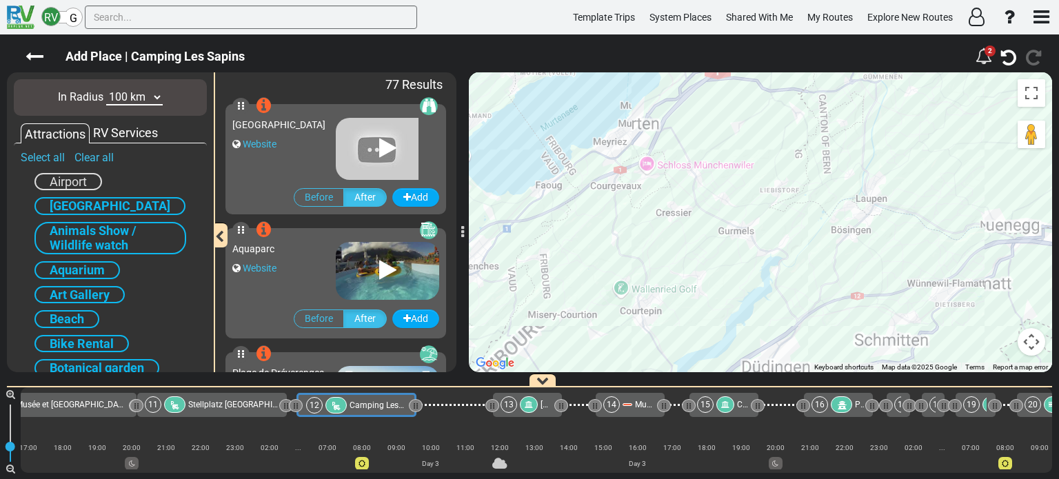
drag, startPoint x: 745, startPoint y: 267, endPoint x: 653, endPoint y: 268, distance: 92.4
click at [653, 268] on div "To activate drag with keyboard, press Alt + Enter. Once in keyboard drag state,…" at bounding box center [760, 222] width 583 height 300
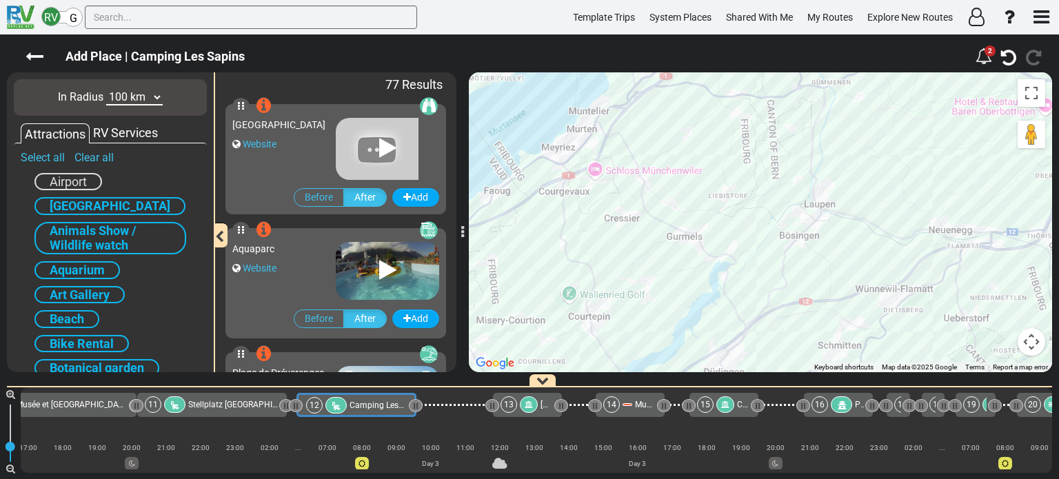
click at [668, 278] on div "To activate drag with keyboard, press Alt + Enter. Once in keyboard drag state,…" at bounding box center [760, 222] width 583 height 300
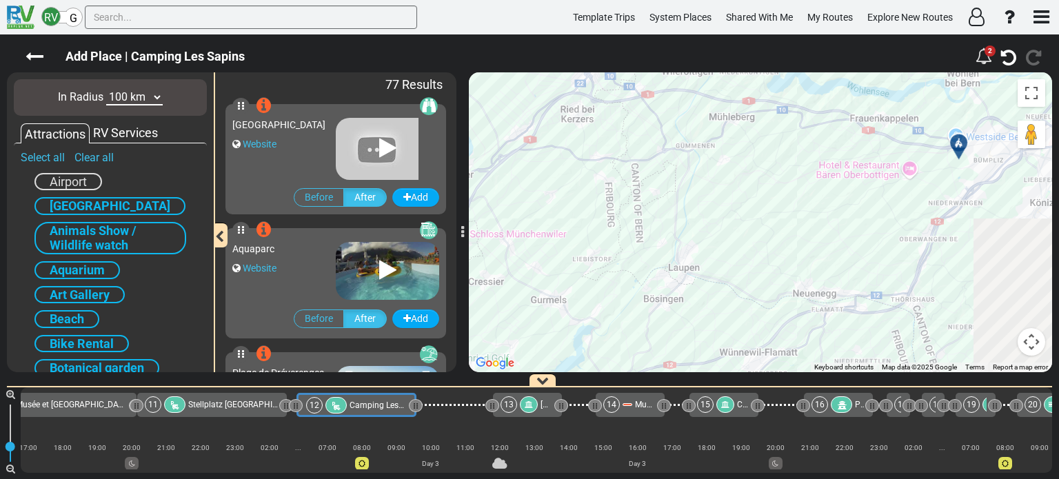
click at [567, 333] on div "To activate drag with keyboard, press Alt + Enter. Once in keyboard drag state,…" at bounding box center [760, 222] width 583 height 300
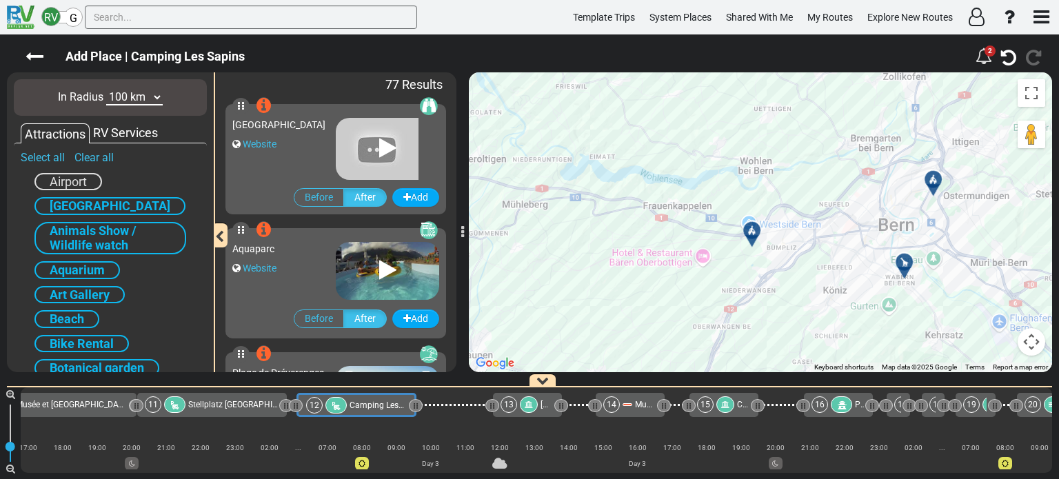
drag, startPoint x: 636, startPoint y: 269, endPoint x: 811, endPoint y: 226, distance: 179.6
click at [731, 241] on div "To activate drag with keyboard, press Alt + Enter. Once in keyboard drag state,…" at bounding box center [760, 222] width 583 height 300
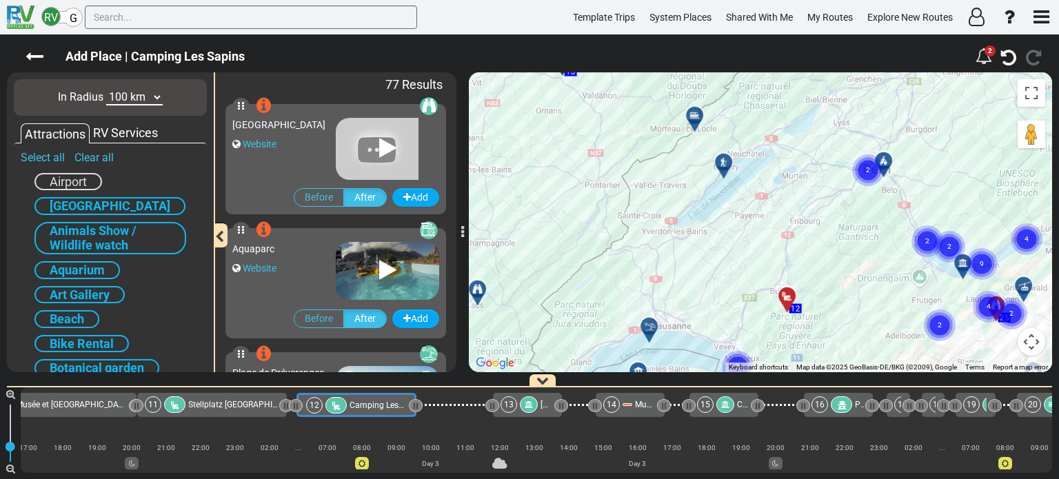
drag, startPoint x: 802, startPoint y: 234, endPoint x: 814, endPoint y: 223, distance: 16.1
click at [814, 223] on div "To activate drag with keyboard, press Alt + Enter. Once in keyboard drag state,…" at bounding box center [760, 222] width 583 height 300
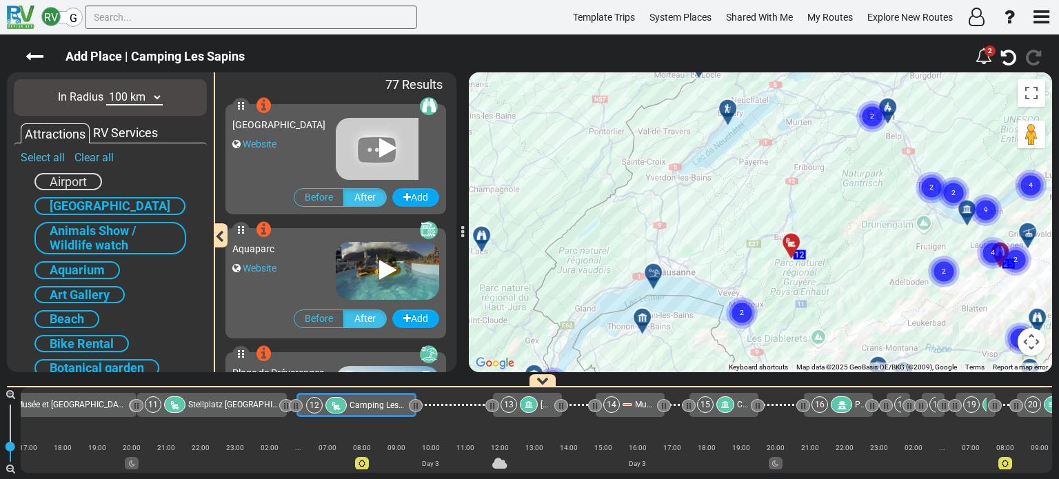
drag, startPoint x: 751, startPoint y: 231, endPoint x: 755, endPoint y: 172, distance: 58.7
click at [755, 172] on div "To activate drag with keyboard, press Alt + Enter. Once in keyboard drag state,…" at bounding box center [760, 222] width 583 height 300
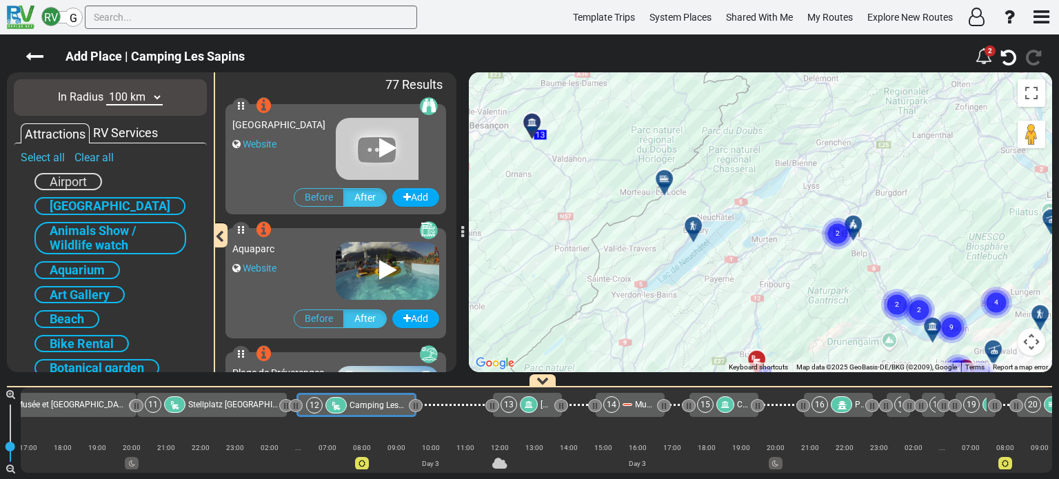
drag, startPoint x: 693, startPoint y: 204, endPoint x: 658, endPoint y: 325, distance: 125.7
click at [658, 325] on div "To activate drag with keyboard, press Alt + Enter. Once in keyboard drag state,…" at bounding box center [760, 222] width 583 height 300
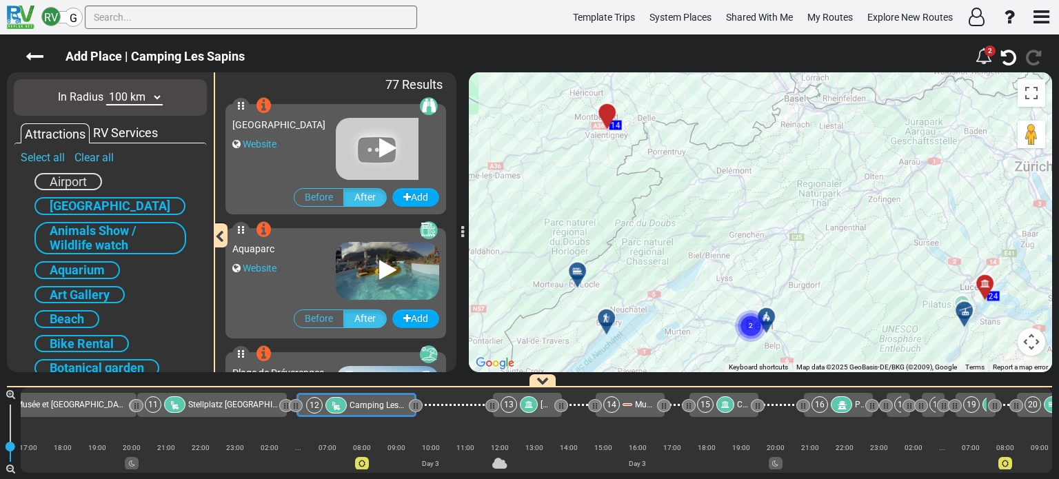
drag, startPoint x: 711, startPoint y: 322, endPoint x: 618, endPoint y: 359, distance: 100.9
click at [618, 359] on div "To activate drag with keyboard, press Alt + Enter. Once in keyboard drag state,…" at bounding box center [760, 222] width 583 height 300
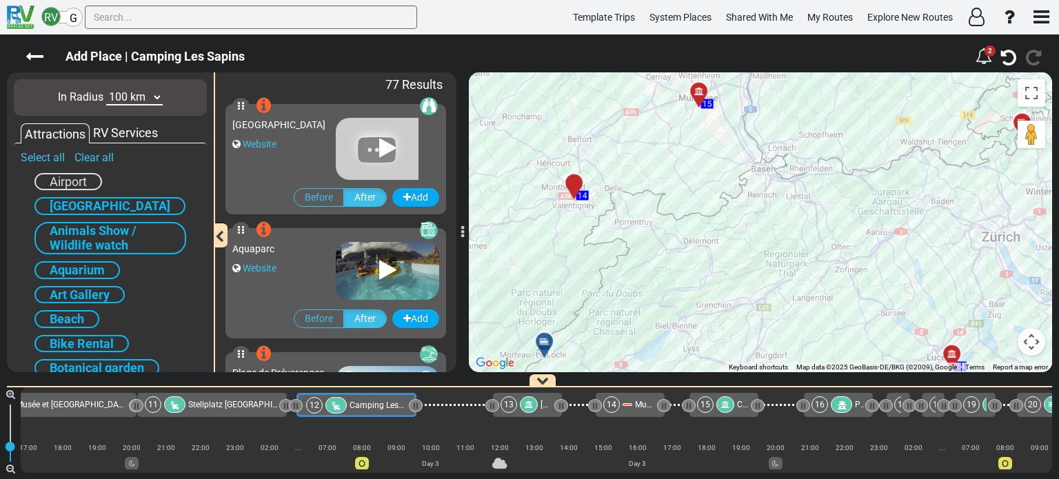
click at [632, 370] on div "To activate drag with keyboard, press Alt + Enter. Once in keyboard drag state,…" at bounding box center [760, 222] width 583 height 300
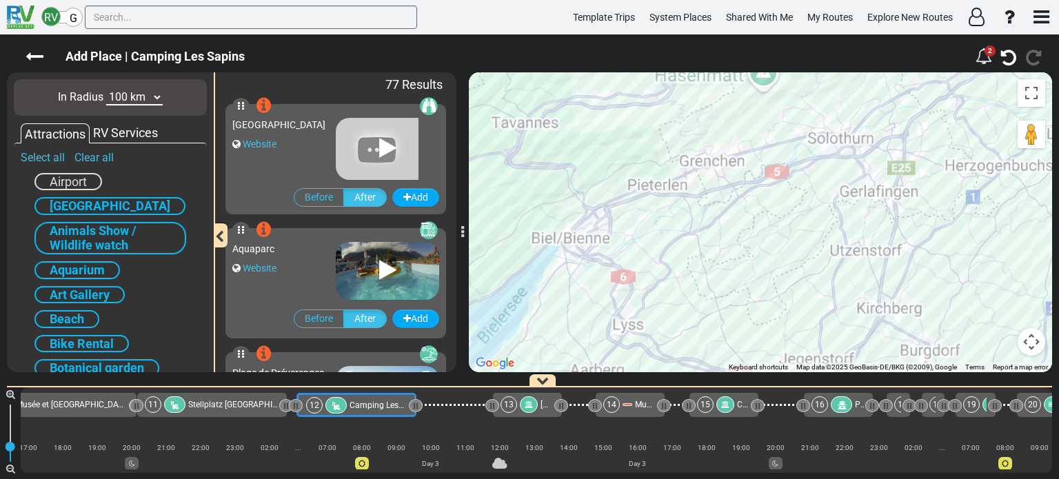
drag, startPoint x: 706, startPoint y: 307, endPoint x: 769, endPoint y: 399, distance: 112.0
click at [769, 399] on div "Add Place | Camping Les Sapins 2" at bounding box center [529, 256] width 1059 height 445
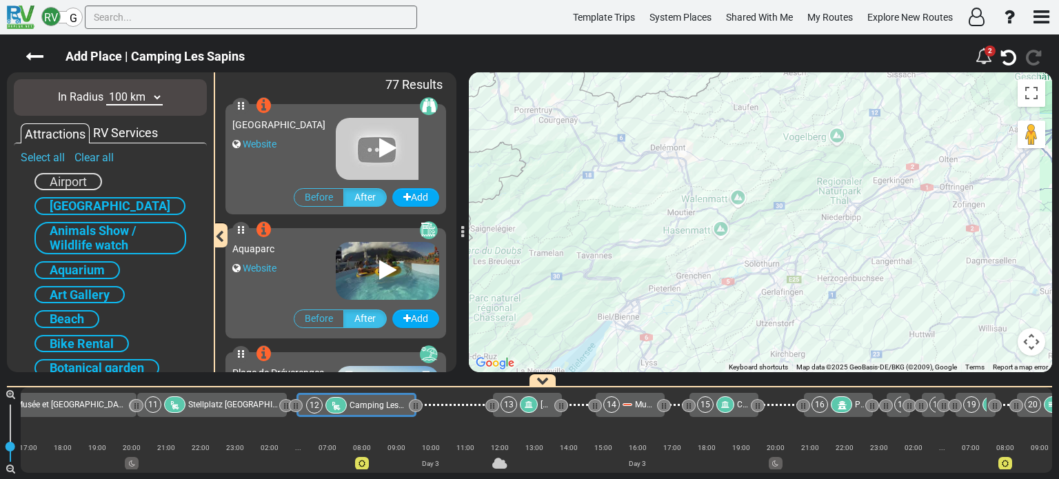
click at [827, 297] on div "To activate drag with keyboard, press Alt + Enter. Once in keyboard drag state,…" at bounding box center [760, 222] width 583 height 300
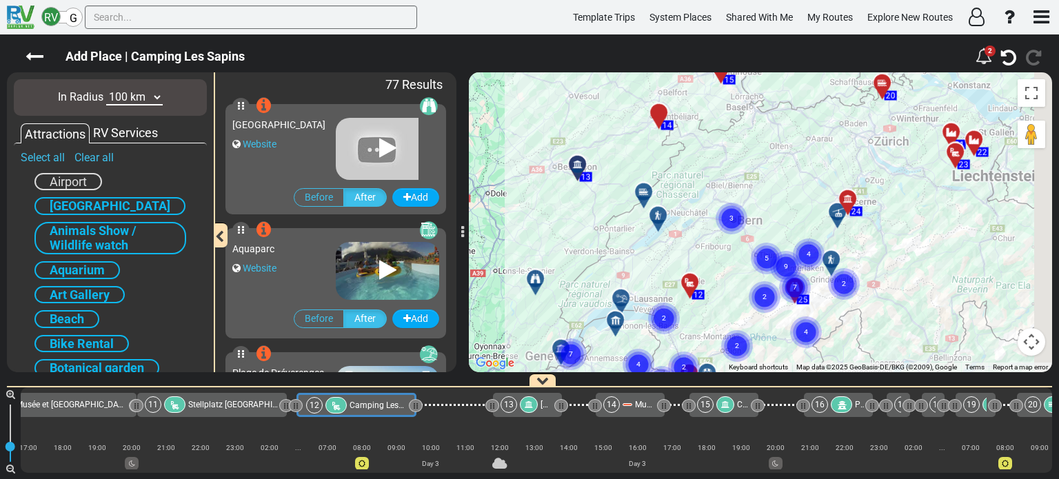
drag, startPoint x: 791, startPoint y: 259, endPoint x: 756, endPoint y: 164, distance: 100.8
click at [756, 164] on div "To activate drag with keyboard, press Alt + Enter. Once in keyboard drag state,…" at bounding box center [760, 222] width 583 height 300
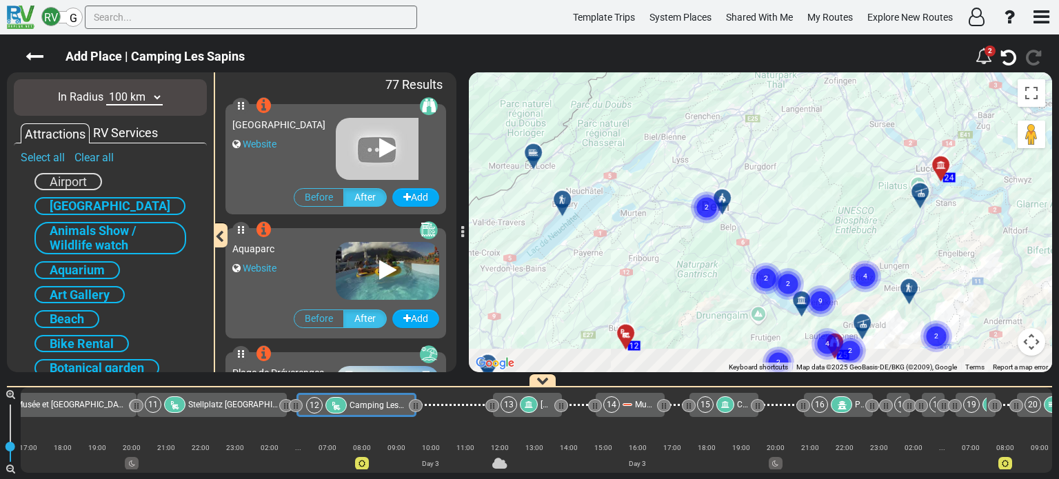
click at [800, 138] on div "To activate drag with keyboard, press Alt + Enter. Once in keyboard drag state,…" at bounding box center [760, 222] width 583 height 300
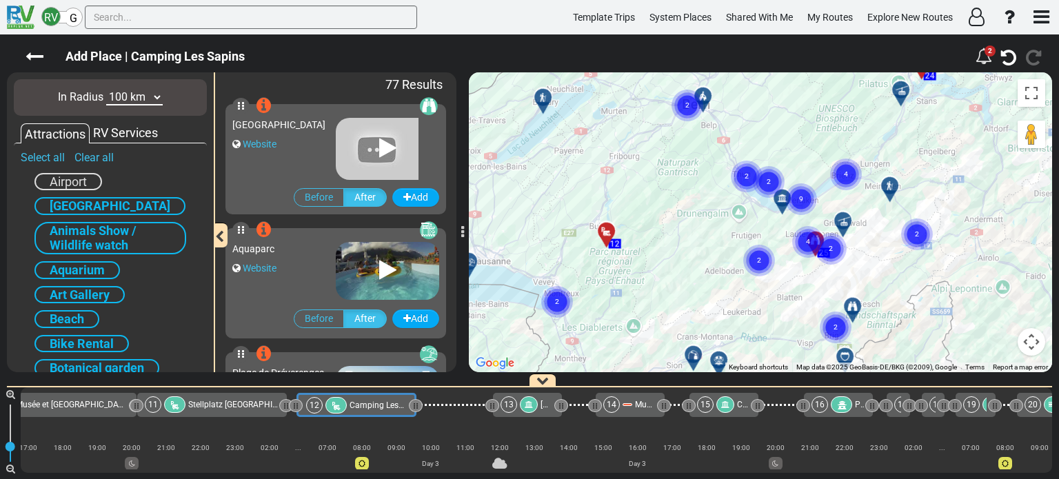
drag, startPoint x: 813, startPoint y: 231, endPoint x: 794, endPoint y: 126, distance: 106.5
click at [794, 126] on div "To activate drag with keyboard, press Alt + Enter. Once in keyboard drag state,…" at bounding box center [760, 222] width 583 height 300
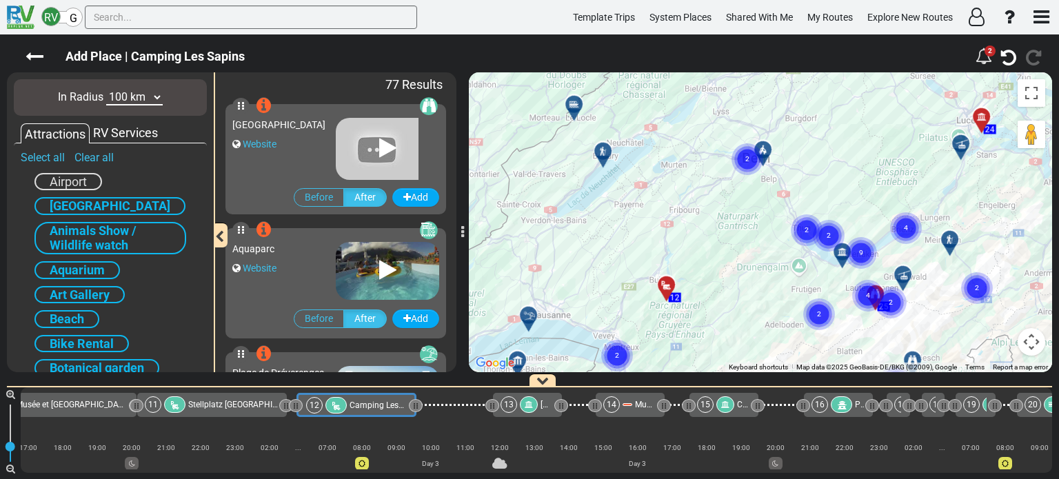
drag, startPoint x: 647, startPoint y: 225, endPoint x: 709, endPoint y: 281, distance: 83.5
click at [709, 281] on div "To activate drag with keyboard, press Alt + Enter. Once in keyboard drag state,…" at bounding box center [760, 222] width 583 height 300
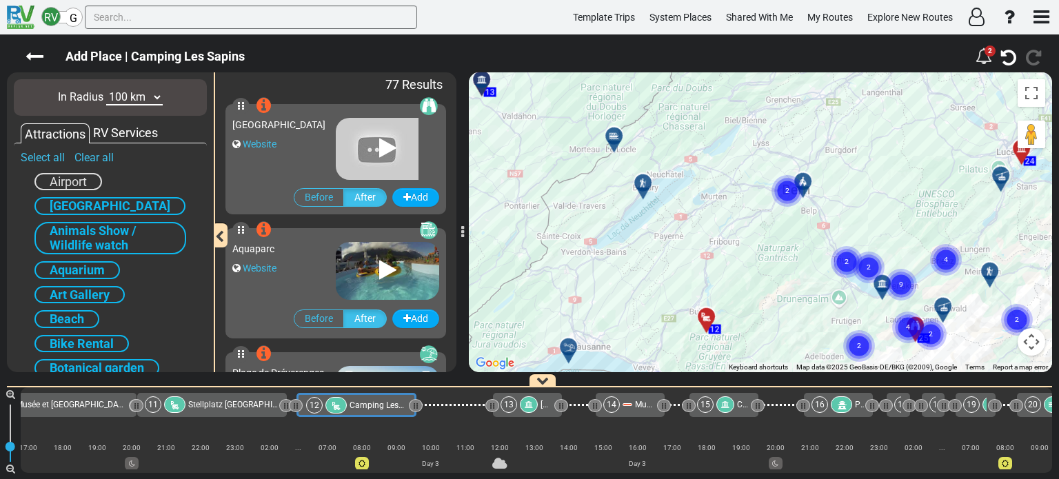
click at [782, 308] on div "To activate drag with keyboard, press Alt + Enter. Once in keyboard drag state,…" at bounding box center [760, 222] width 583 height 300
